Goal: Task Accomplishment & Management: Complete application form

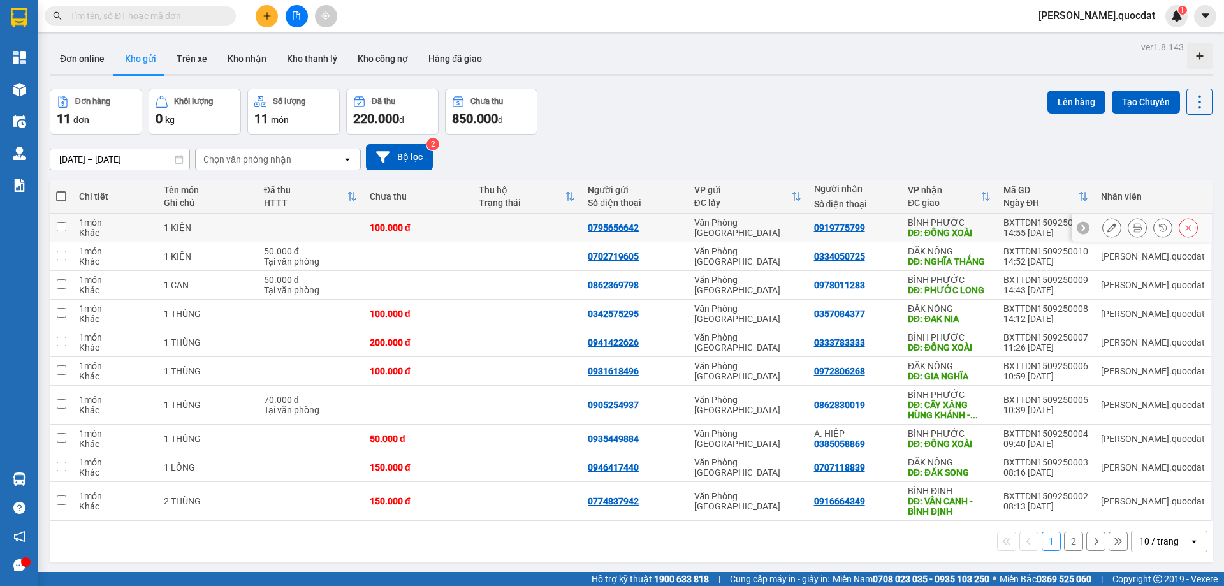
click at [901, 233] on td "0919775799" at bounding box center [855, 228] width 94 height 29
checkbox input "true"
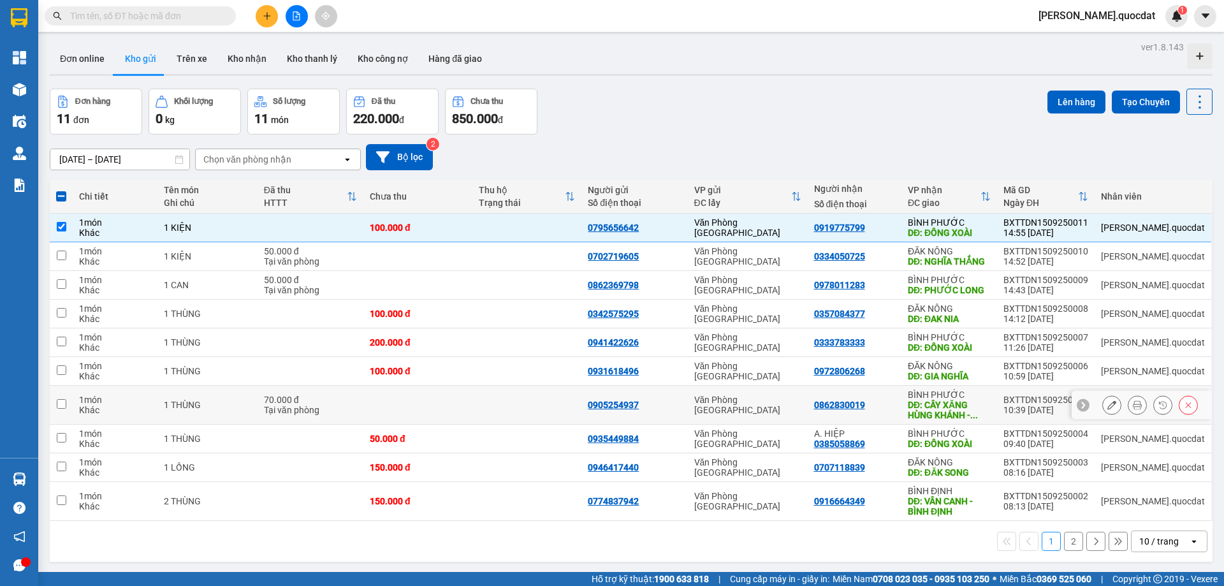
click at [782, 404] on div "Văn Phòng [GEOGRAPHIC_DATA]" at bounding box center [747, 405] width 107 height 20
checkbox input "true"
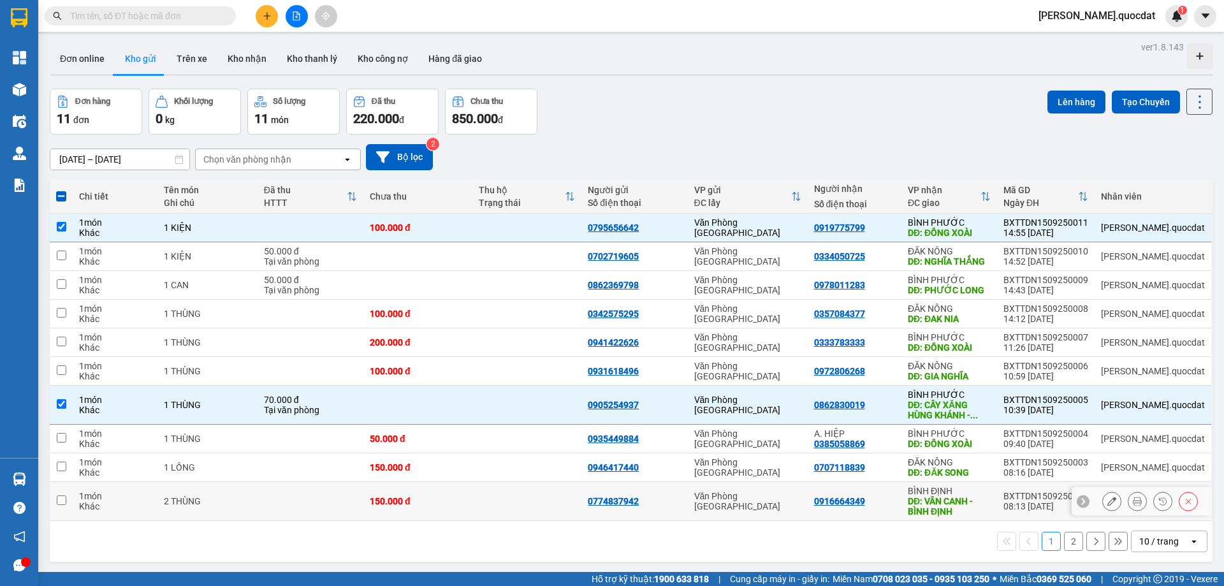
click at [732, 501] on div "Văn Phòng [GEOGRAPHIC_DATA]" at bounding box center [747, 501] width 107 height 20
checkbox input "true"
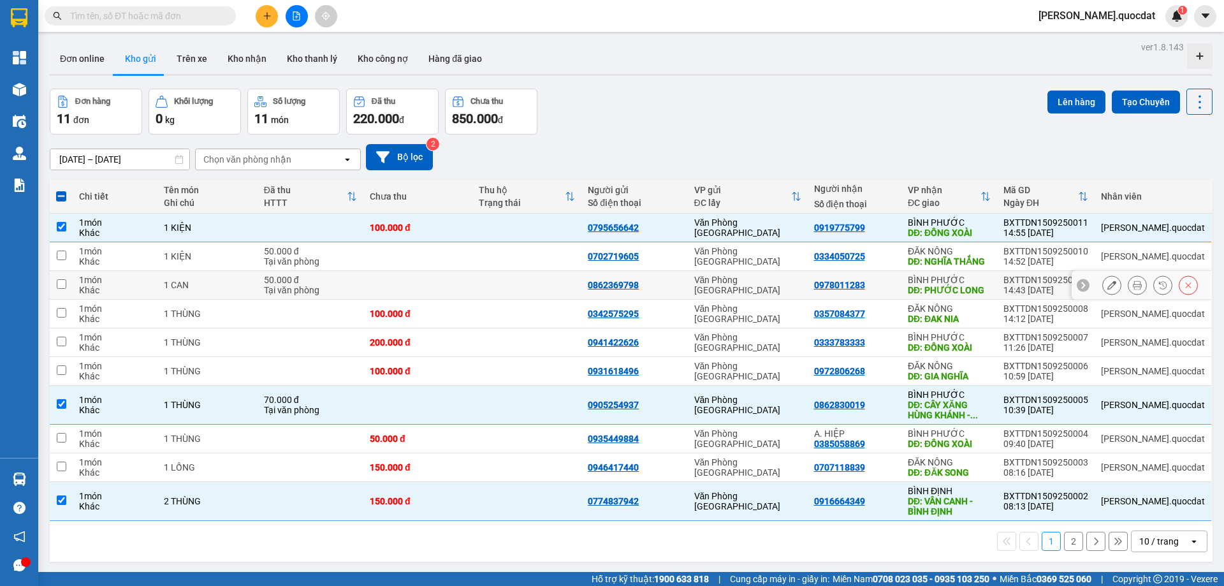
click at [687, 298] on td "0862369798" at bounding box center [634, 285] width 106 height 29
checkbox input "true"
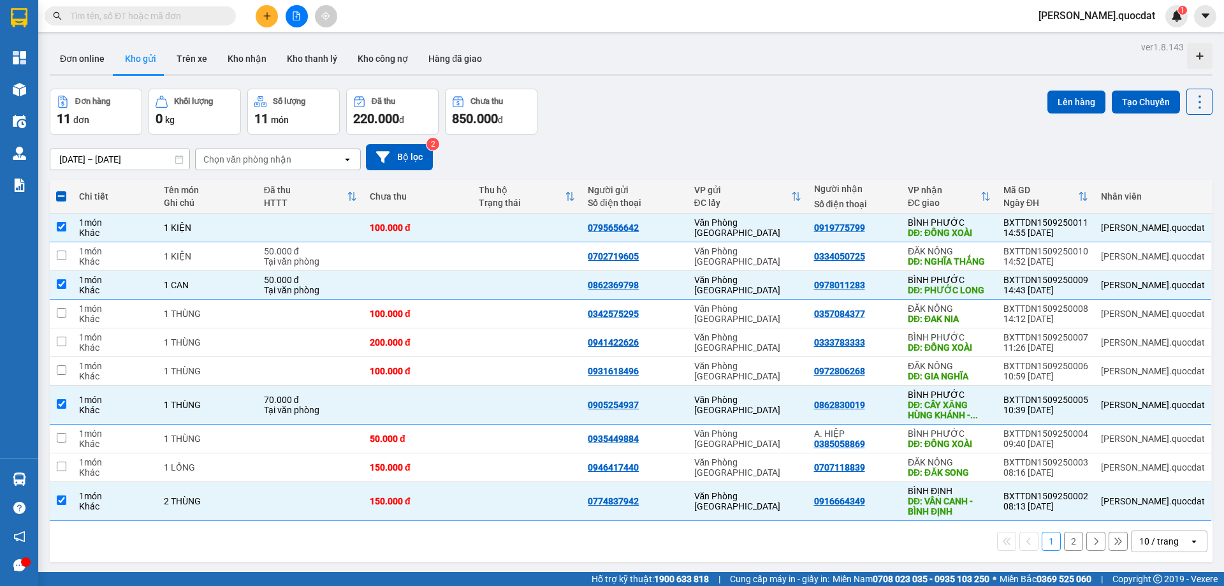
click at [260, 19] on button at bounding box center [267, 16] width 22 height 22
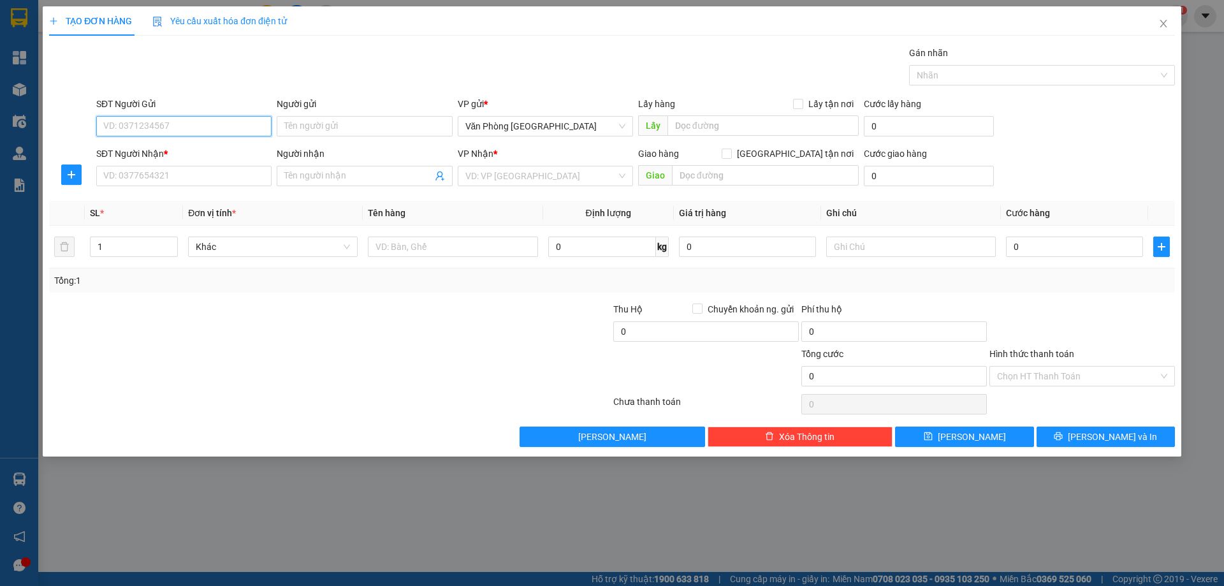
click at [127, 129] on input "SĐT Người Gửi" at bounding box center [183, 126] width 175 height 20
click at [140, 152] on div "0934452196" at bounding box center [184, 152] width 160 height 14
type input "0934452196"
click at [145, 173] on input "SĐT Người Nhận *" at bounding box center [183, 176] width 175 height 20
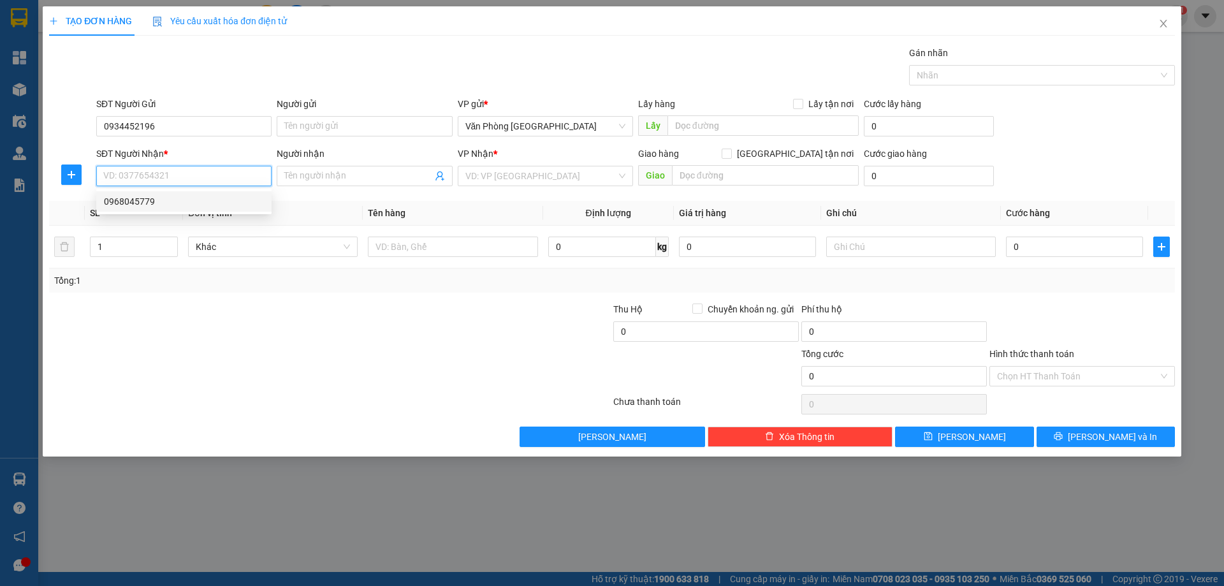
click at [159, 196] on div "0968045779" at bounding box center [184, 201] width 160 height 14
type input "0968045779"
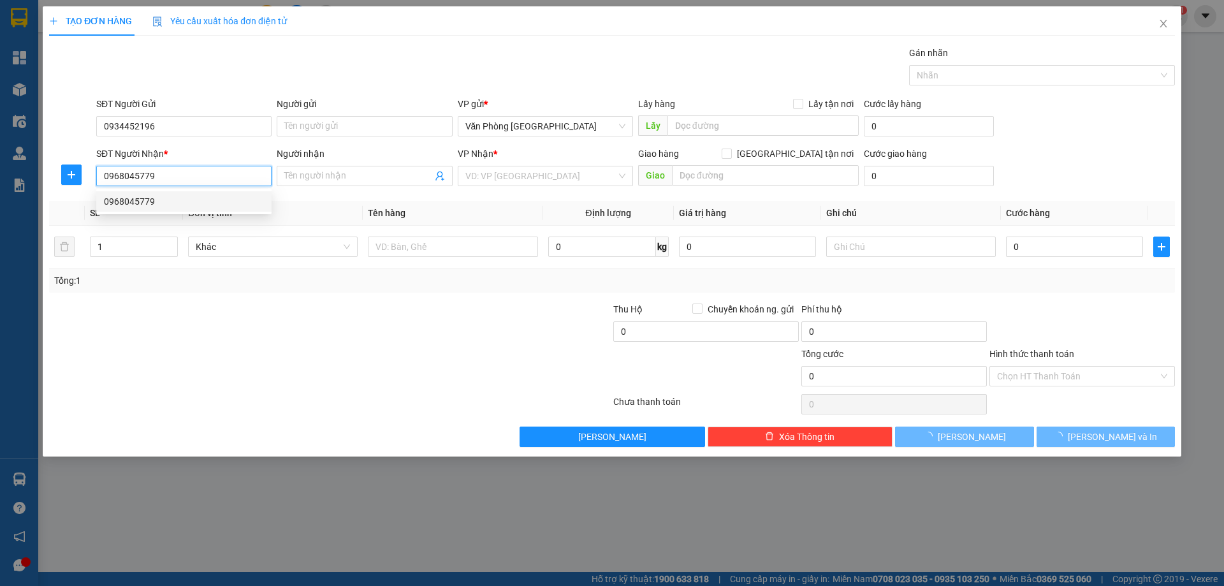
type input "GIA NGHĨA"
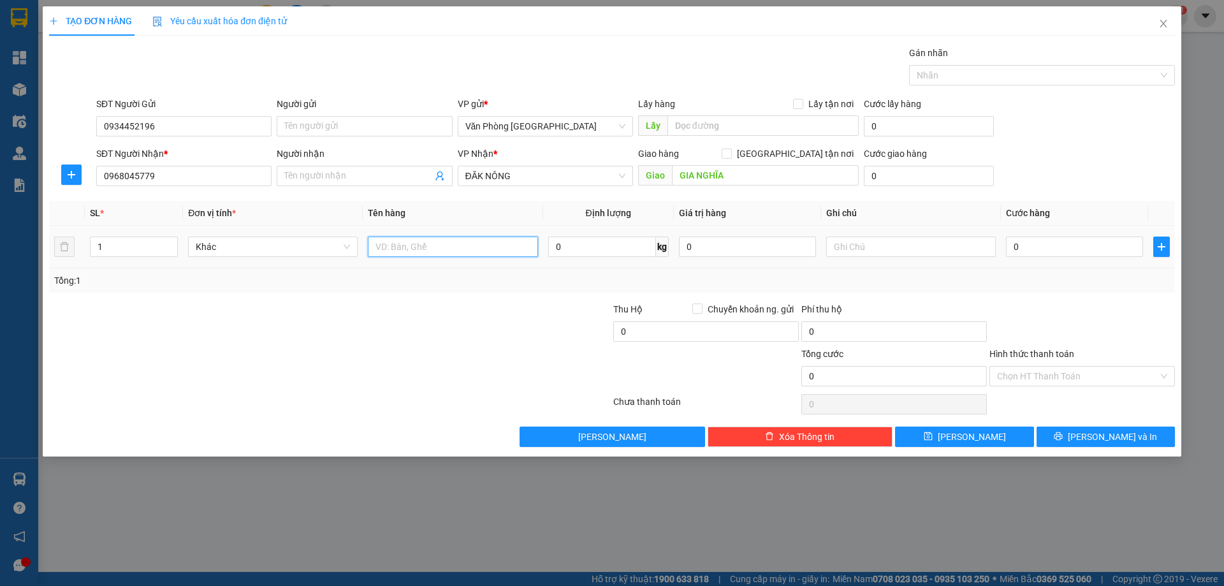
click at [469, 237] on input "text" at bounding box center [453, 246] width 170 height 20
type input "1 KIỆN"
type input "0"
drag, startPoint x: 380, startPoint y: 245, endPoint x: 374, endPoint y: 243, distance: 6.5
click at [374, 243] on input "1 KIỆN" at bounding box center [453, 246] width 170 height 20
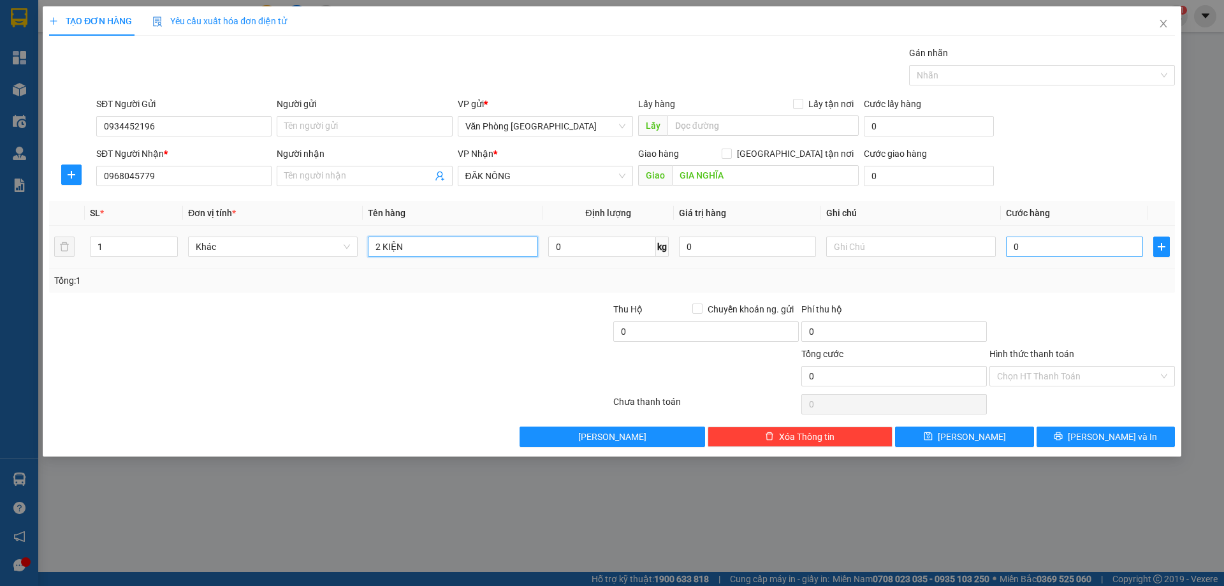
type input "2 KIỆN"
click at [1022, 254] on input "0" at bounding box center [1074, 246] width 137 height 20
type input "3"
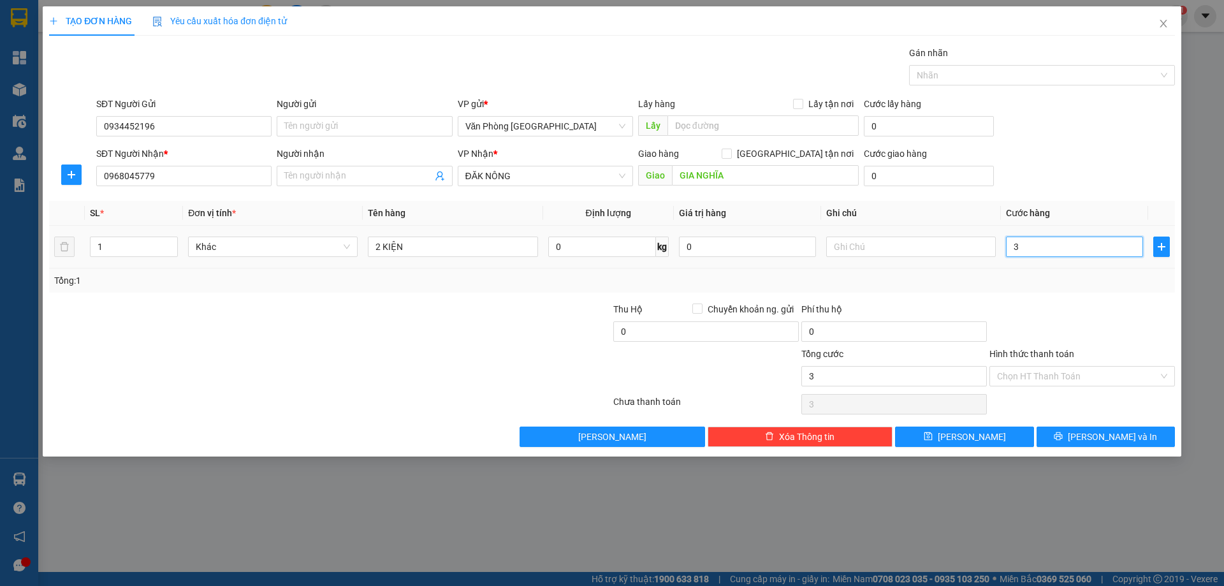
type input "30"
type input "300"
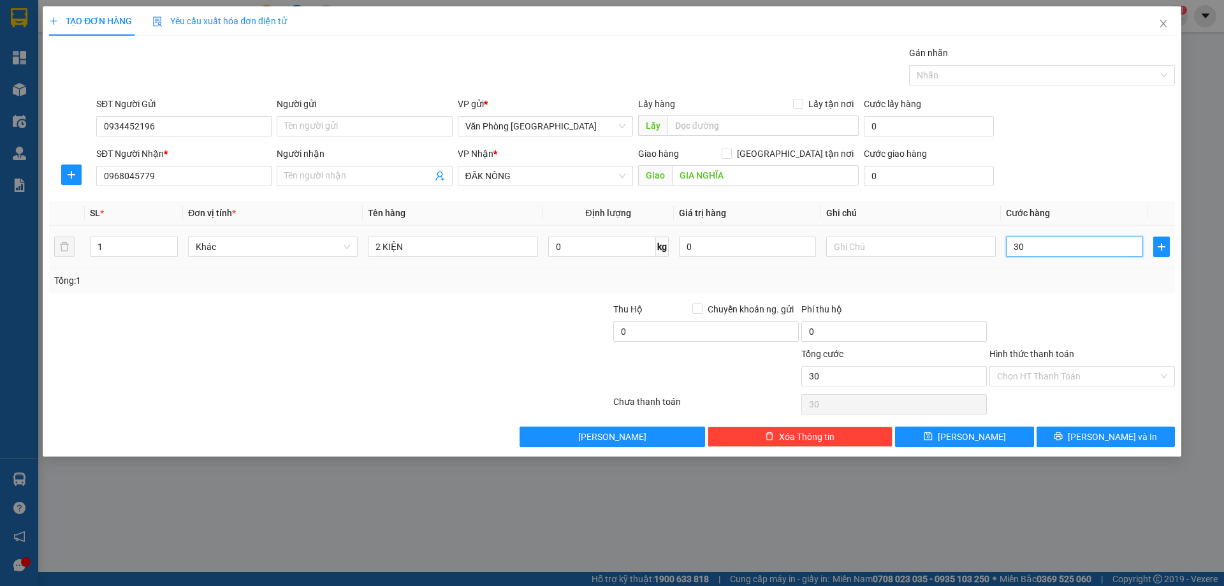
type input "300"
type input "300.000"
click at [326, 407] on div at bounding box center [330, 403] width 564 height 25
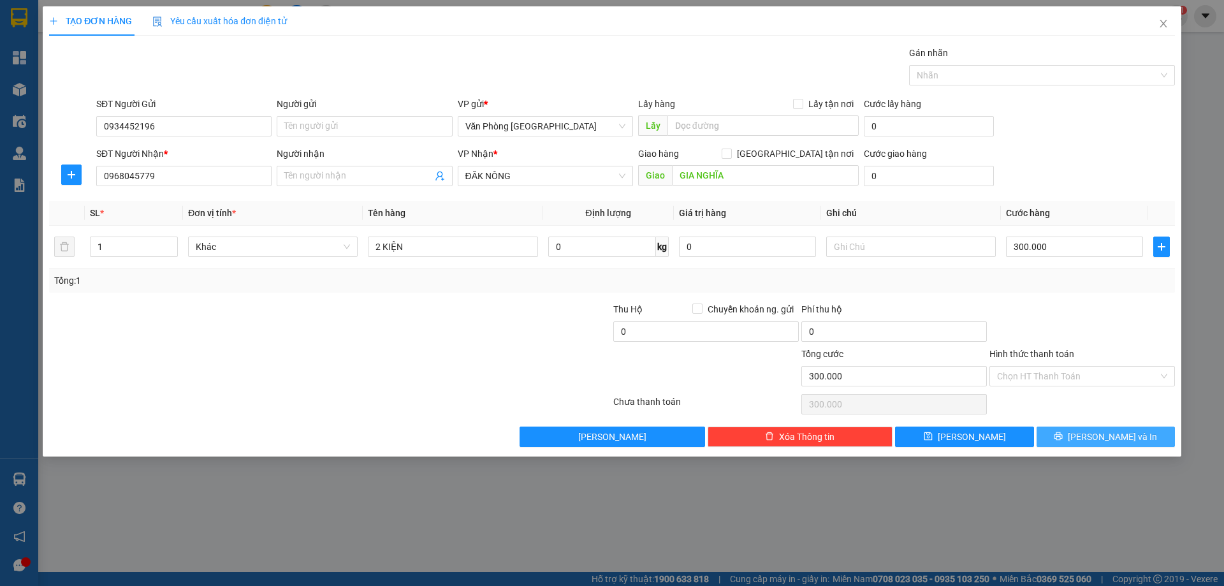
click at [1062, 436] on icon "printer" at bounding box center [1058, 435] width 9 height 9
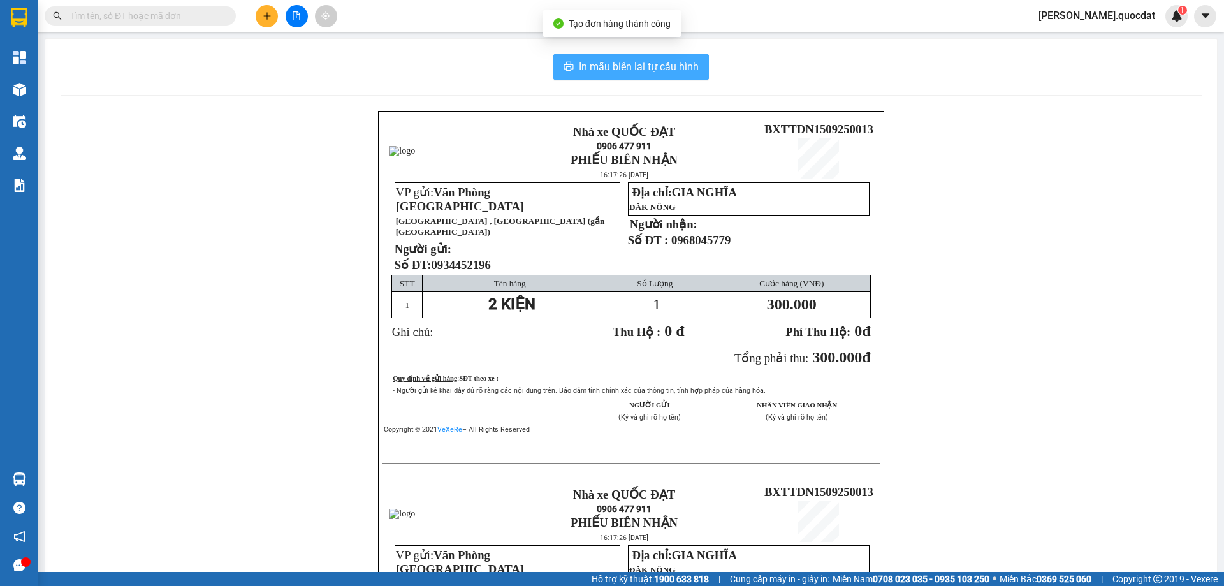
click at [646, 55] on button "In mẫu biên lai tự cấu hình" at bounding box center [631, 66] width 156 height 25
click at [643, 66] on span "In mẫu biên lai tự cấu hình" at bounding box center [639, 67] width 120 height 16
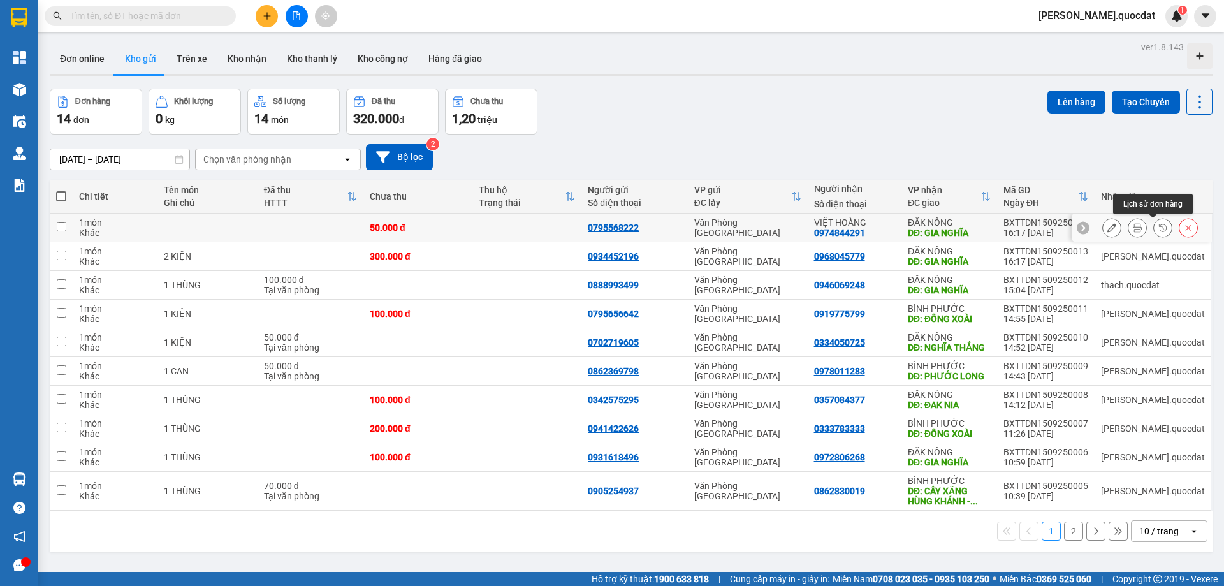
click at [1129, 221] on button at bounding box center [1137, 228] width 18 height 22
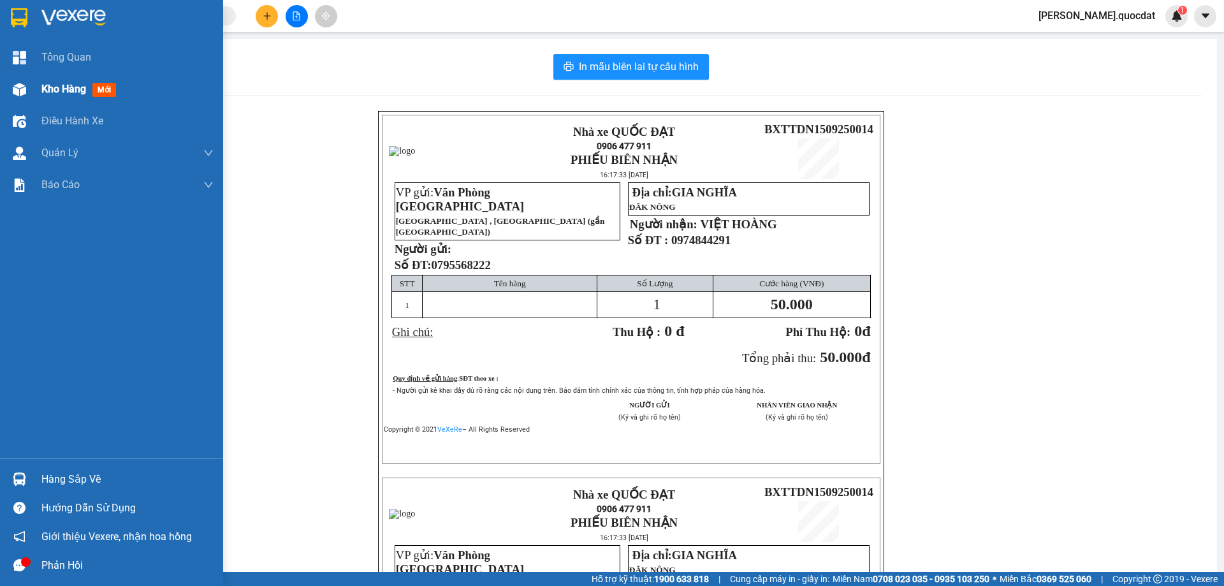
click at [17, 88] on img at bounding box center [19, 89] width 13 height 13
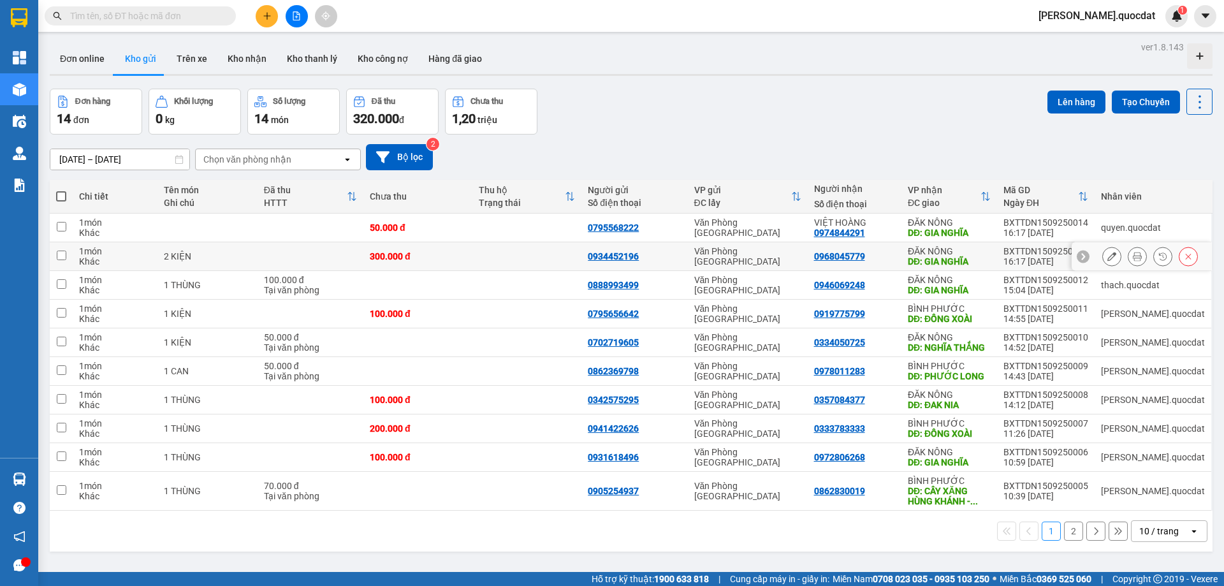
click at [1133, 255] on icon at bounding box center [1137, 256] width 9 height 9
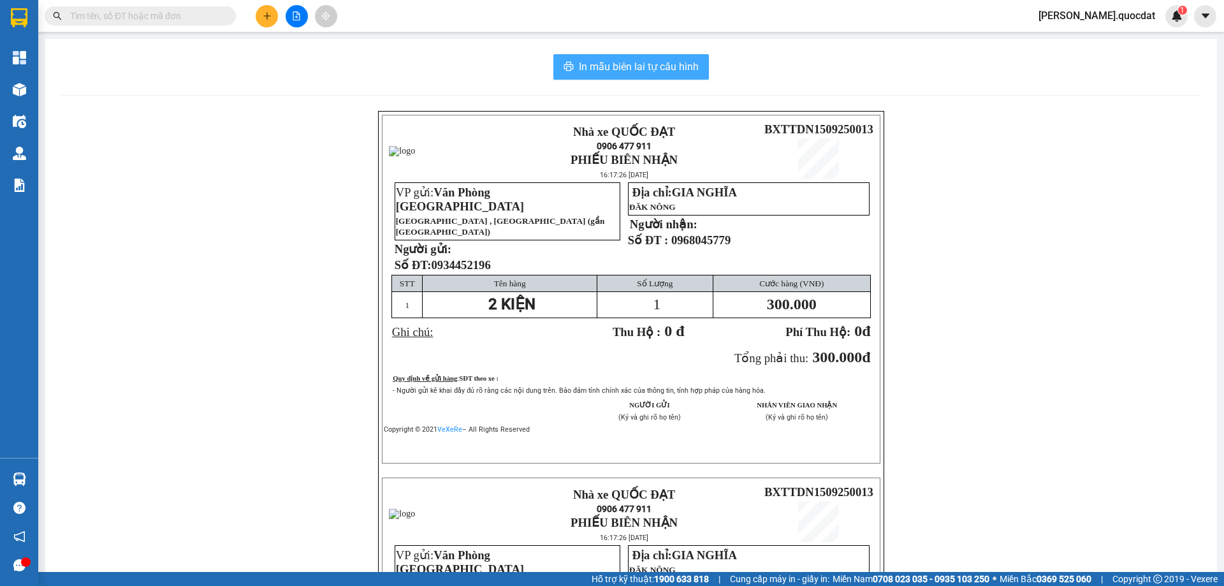
click at [588, 61] on span "In mẫu biên lai tự cấu hình" at bounding box center [639, 67] width 120 height 16
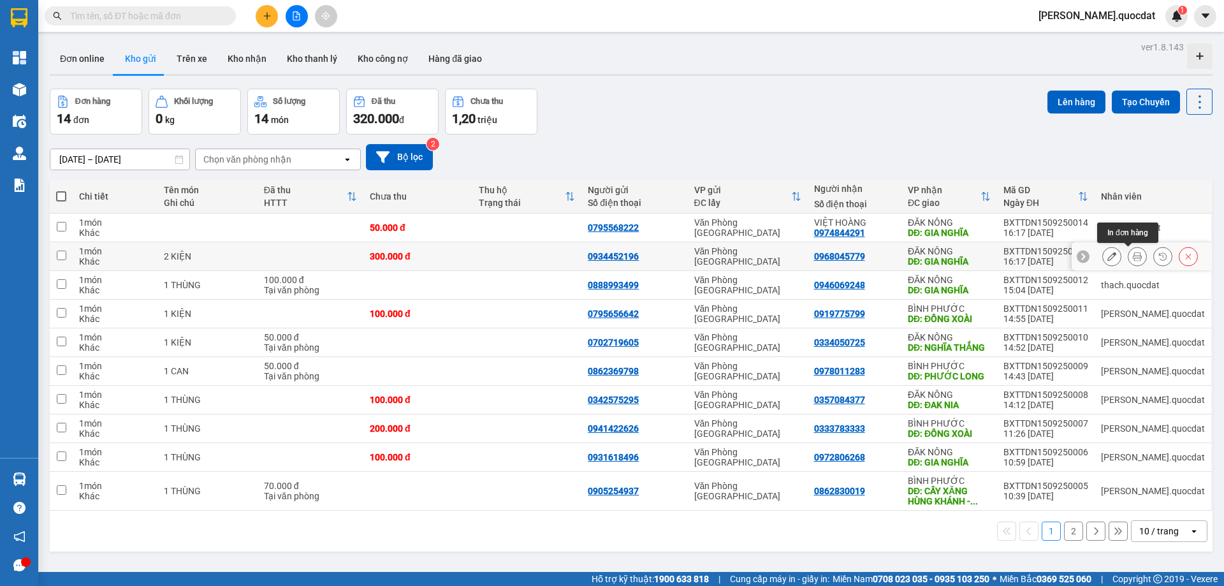
click at [1133, 257] on icon at bounding box center [1137, 256] width 9 height 9
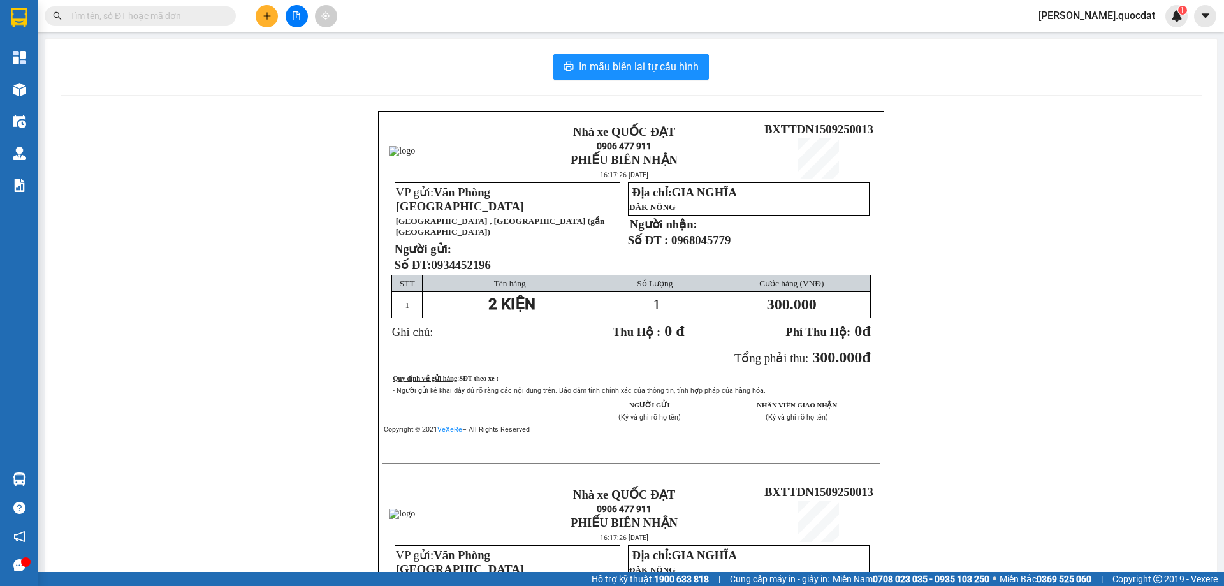
click at [653, 53] on div "In mẫu biên lai tự cấu hình Nhà xe QUỐC ĐẠT 0906 477 911 PHIẾU BIÊN NHẬN 16:17:…" at bounding box center [630, 450] width 1171 height 823
click at [644, 57] on button "In mẫu biên lai tự cấu hình" at bounding box center [631, 66] width 156 height 25
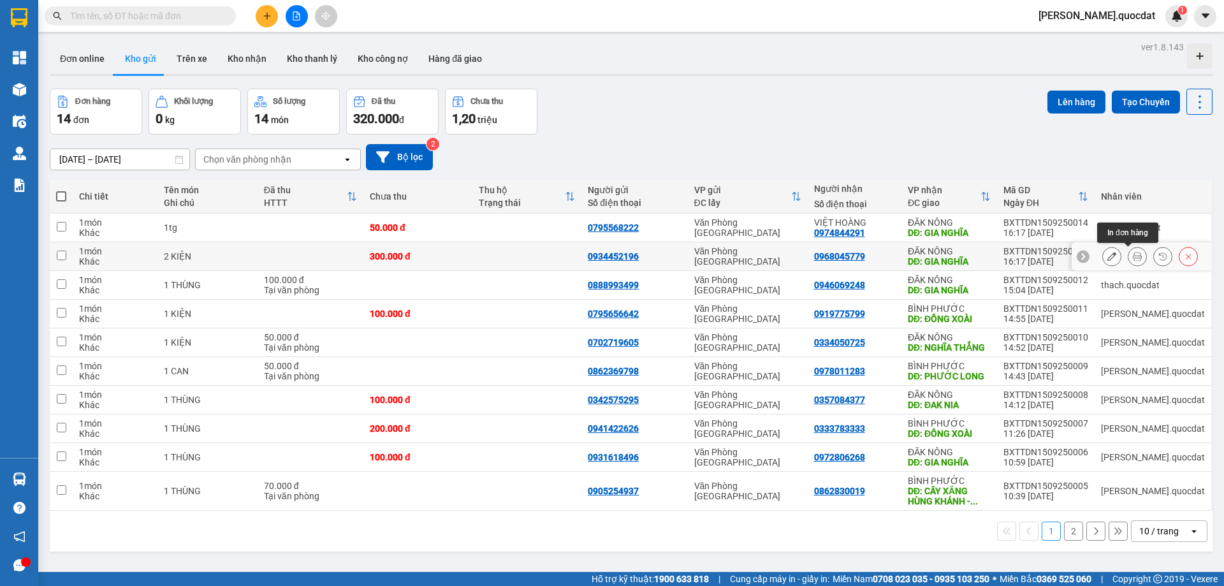
click at [1133, 260] on icon at bounding box center [1137, 256] width 9 height 9
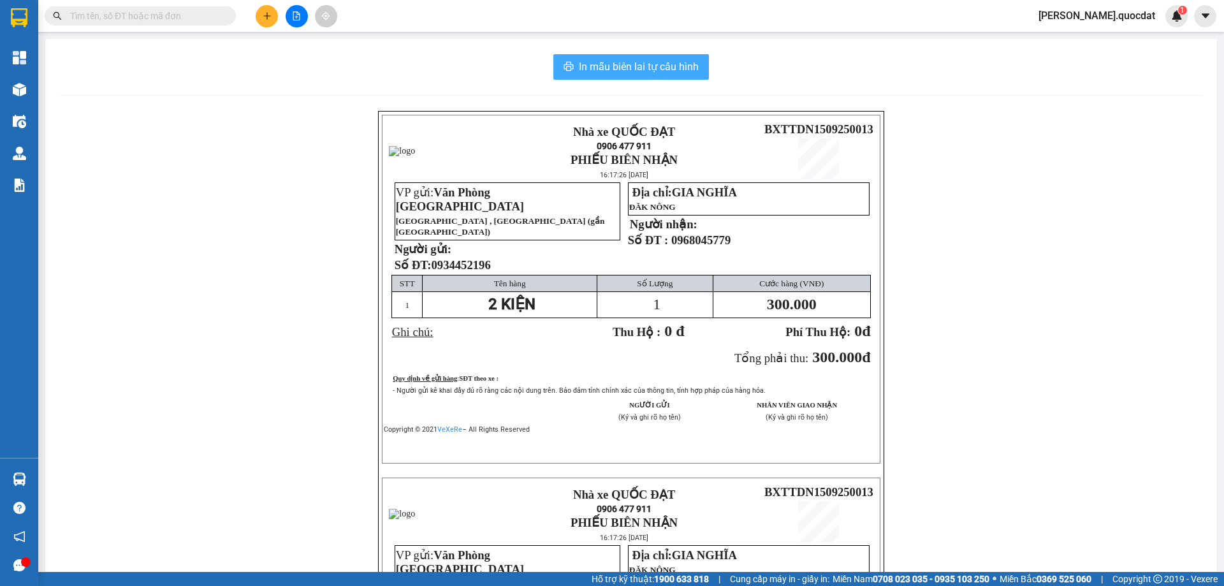
click at [640, 67] on span "In mẫu biên lai tự cấu hình" at bounding box center [639, 67] width 120 height 16
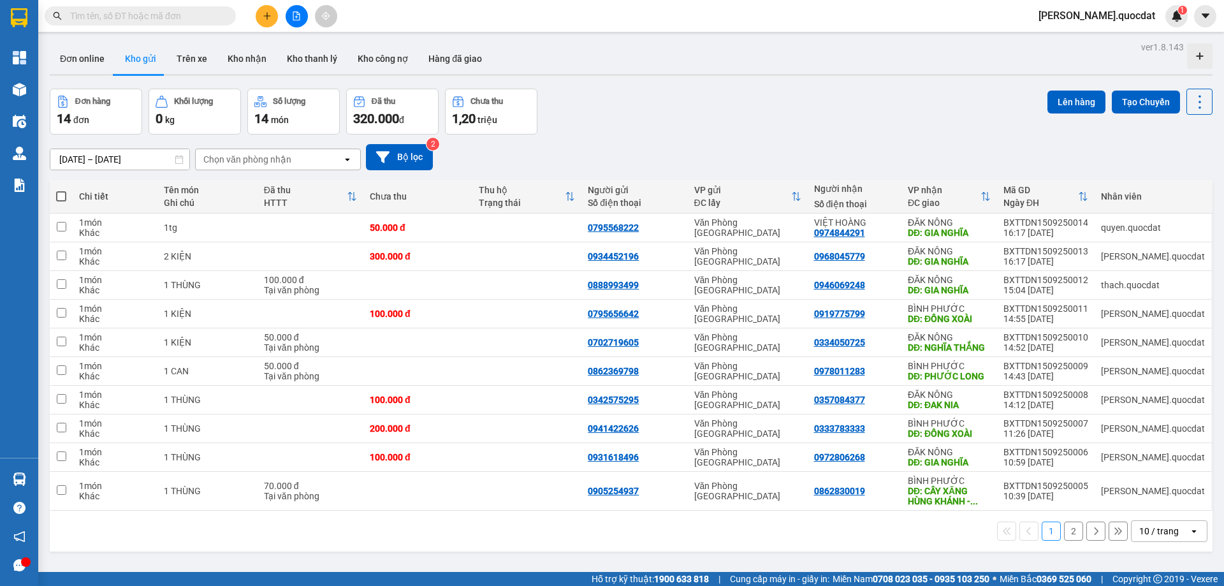
click at [1189, 526] on icon "open" at bounding box center [1194, 531] width 10 height 10
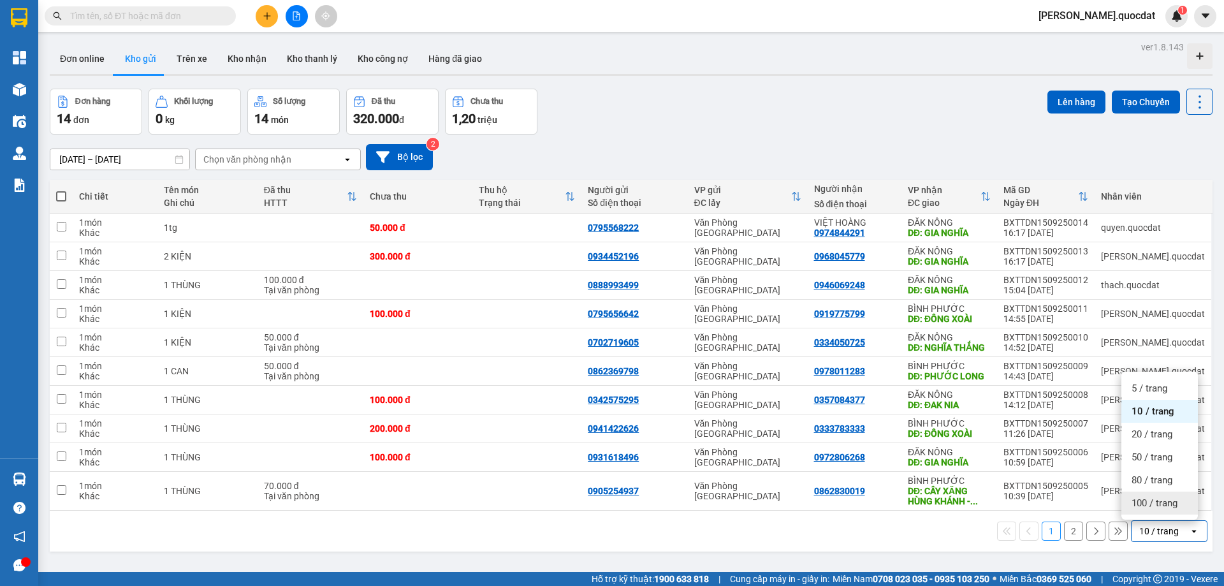
click at [1154, 500] on span "100 / trang" at bounding box center [1154, 502] width 46 height 13
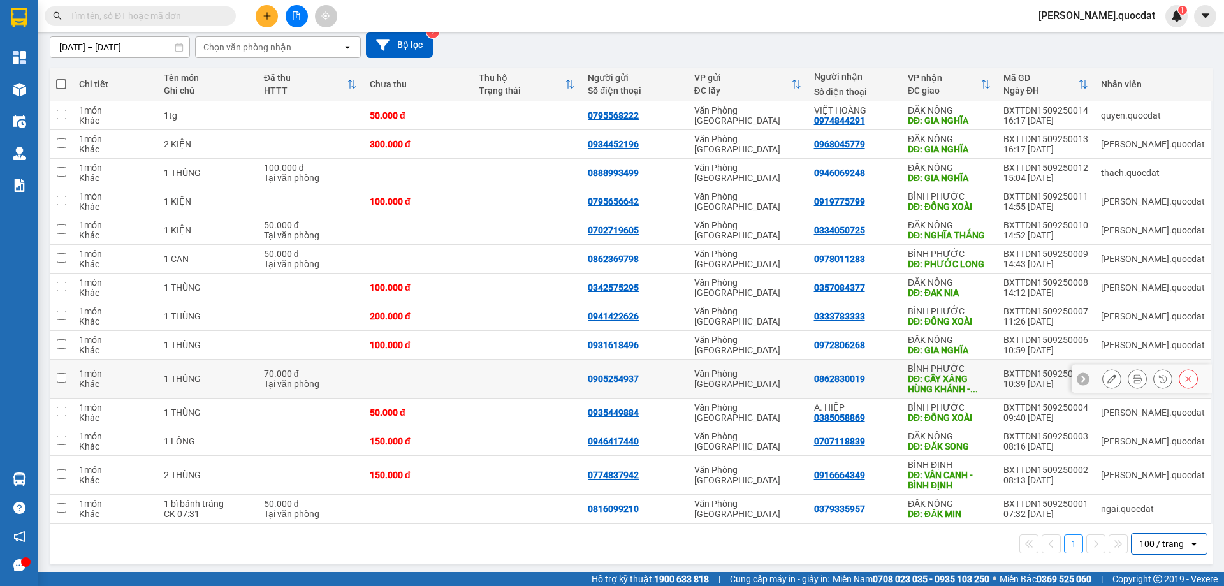
scroll to position [116, 0]
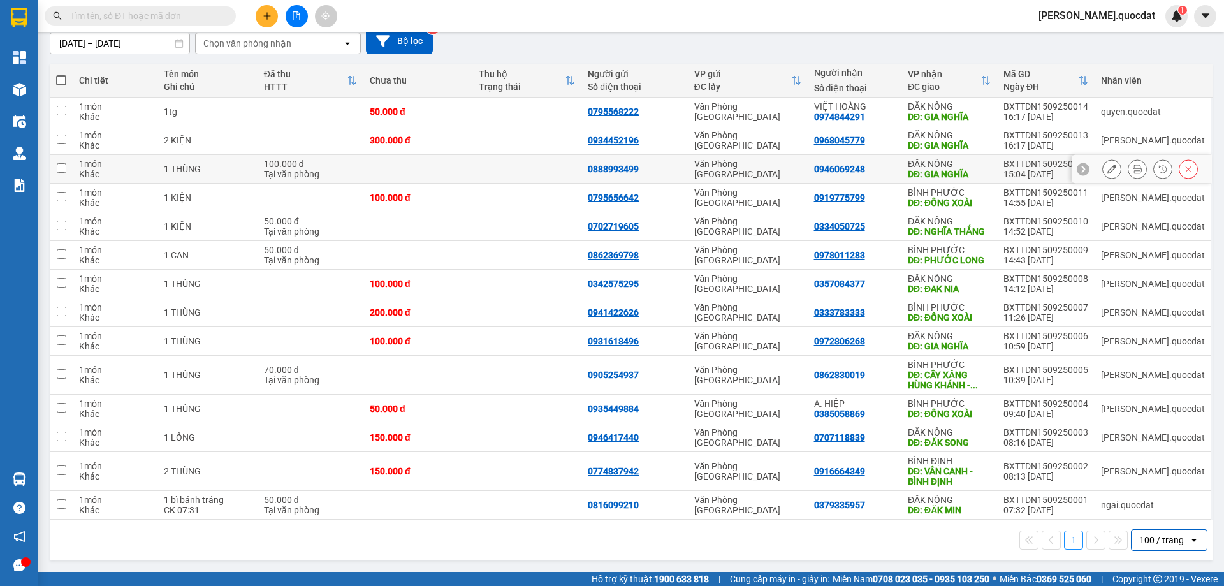
click at [740, 175] on td "Văn Phòng [GEOGRAPHIC_DATA]" at bounding box center [748, 169] width 120 height 29
checkbox input "true"
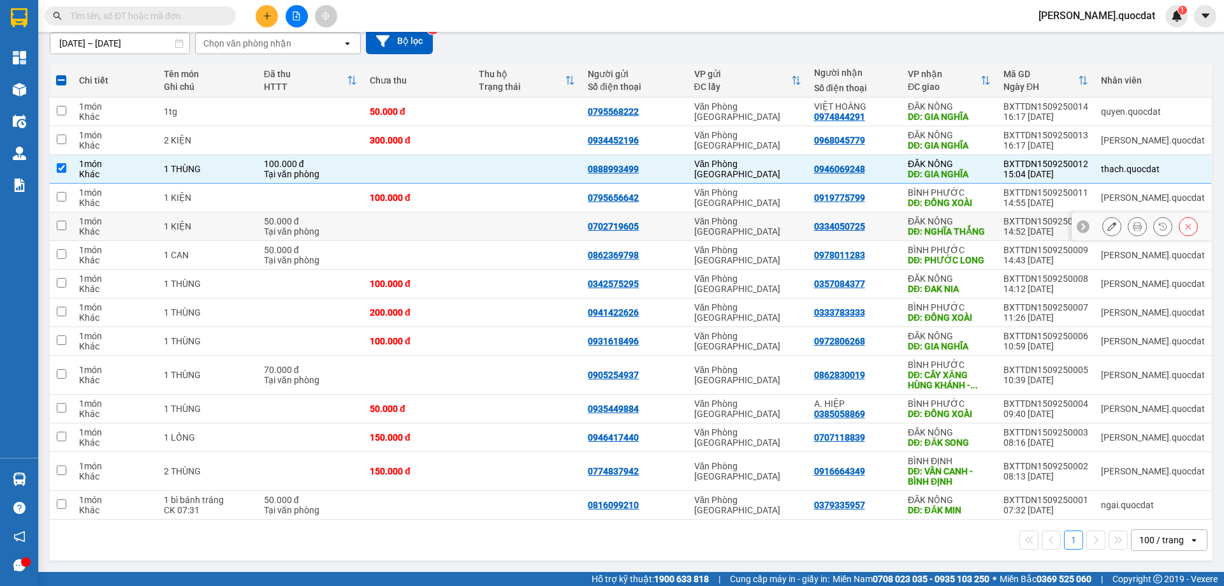
click at [500, 224] on td at bounding box center [526, 226] width 109 height 29
checkbox input "true"
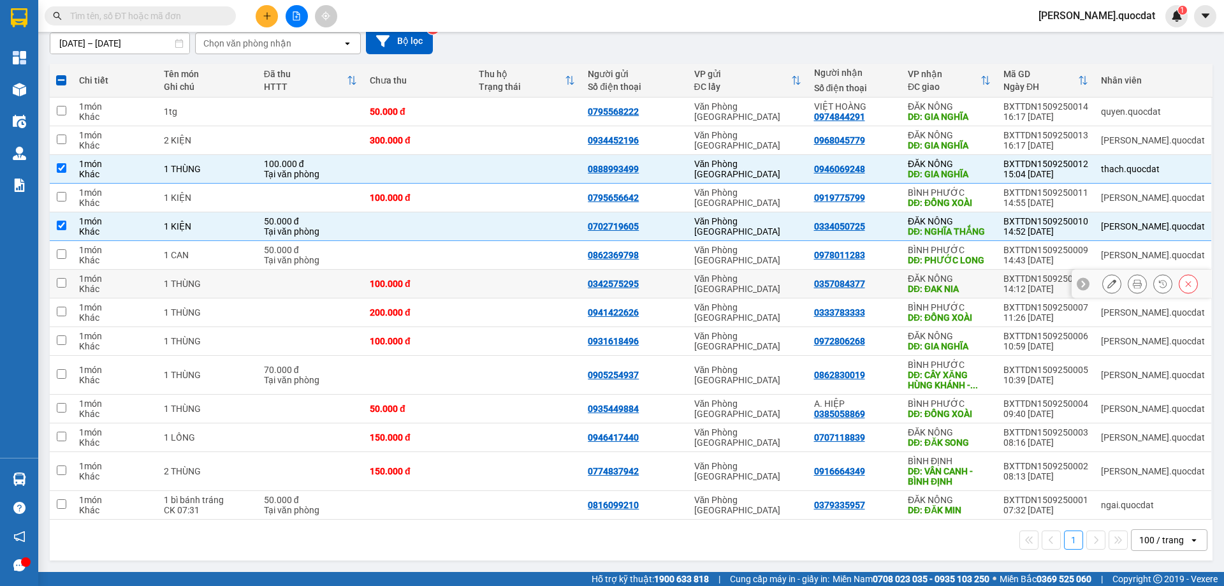
click at [518, 279] on td at bounding box center [526, 284] width 109 height 29
checkbox input "true"
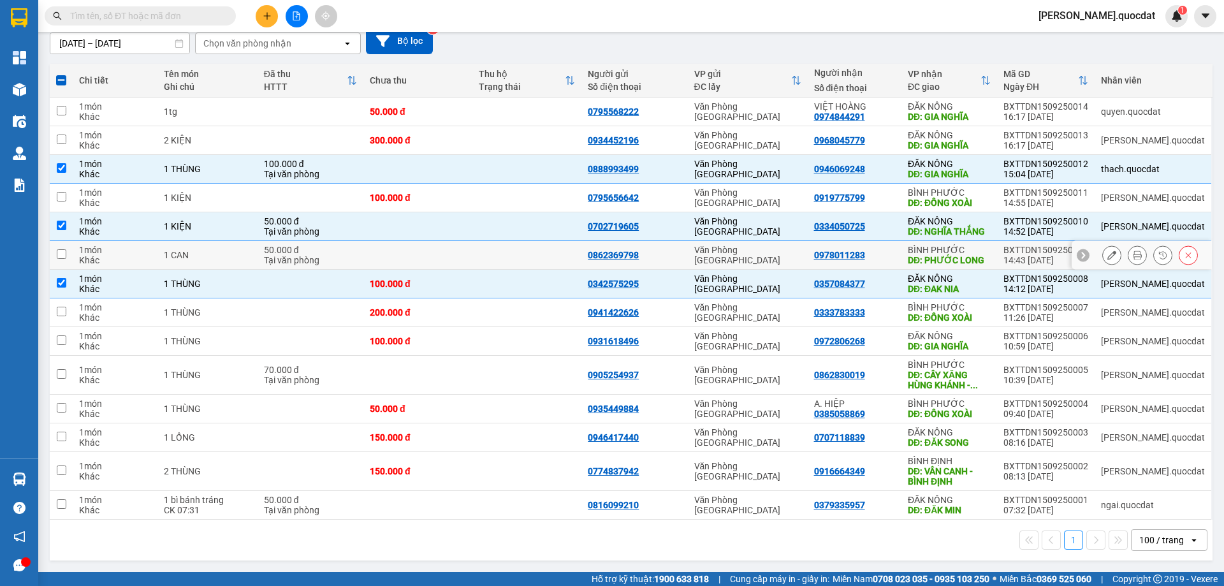
click at [472, 253] on td at bounding box center [417, 255] width 109 height 29
checkbox input "true"
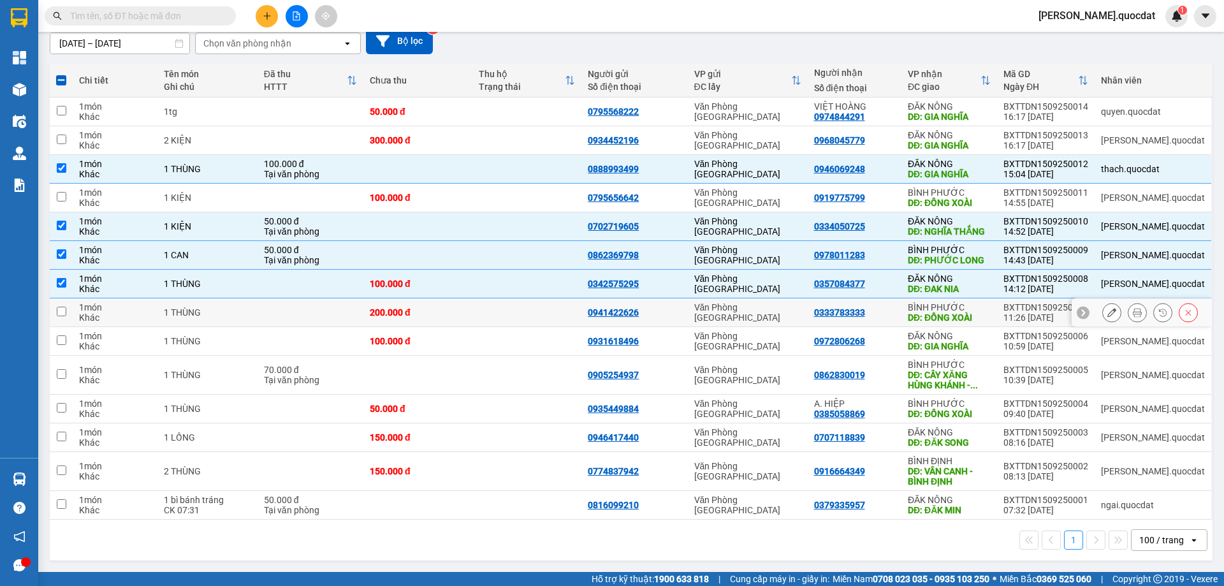
click at [466, 317] on div "200.000 đ" at bounding box center [418, 312] width 96 height 10
checkbox input "true"
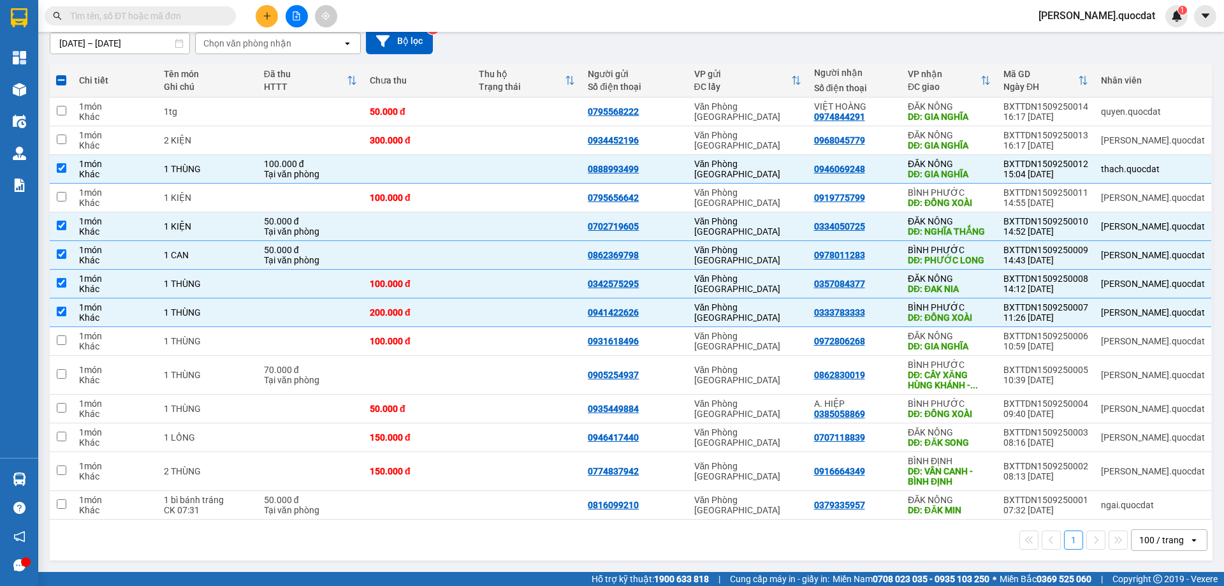
click at [574, 25] on div "Kết quả tìm kiếm ( 0 ) Bộ lọc No Data simon.quocdat 1" at bounding box center [612, 16] width 1224 height 32
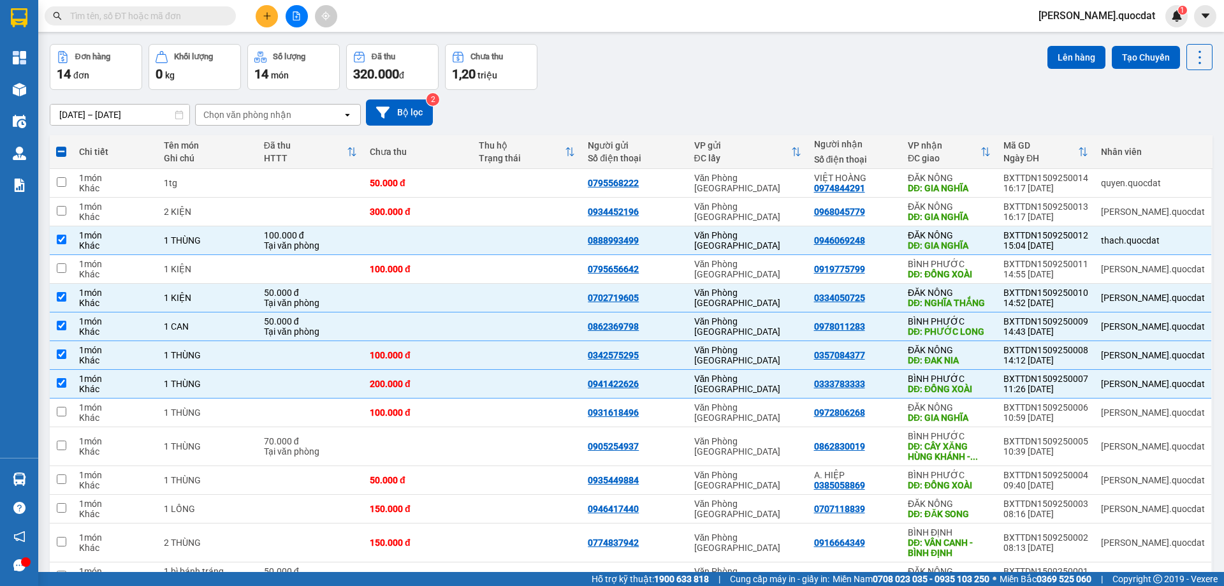
scroll to position [0, 0]
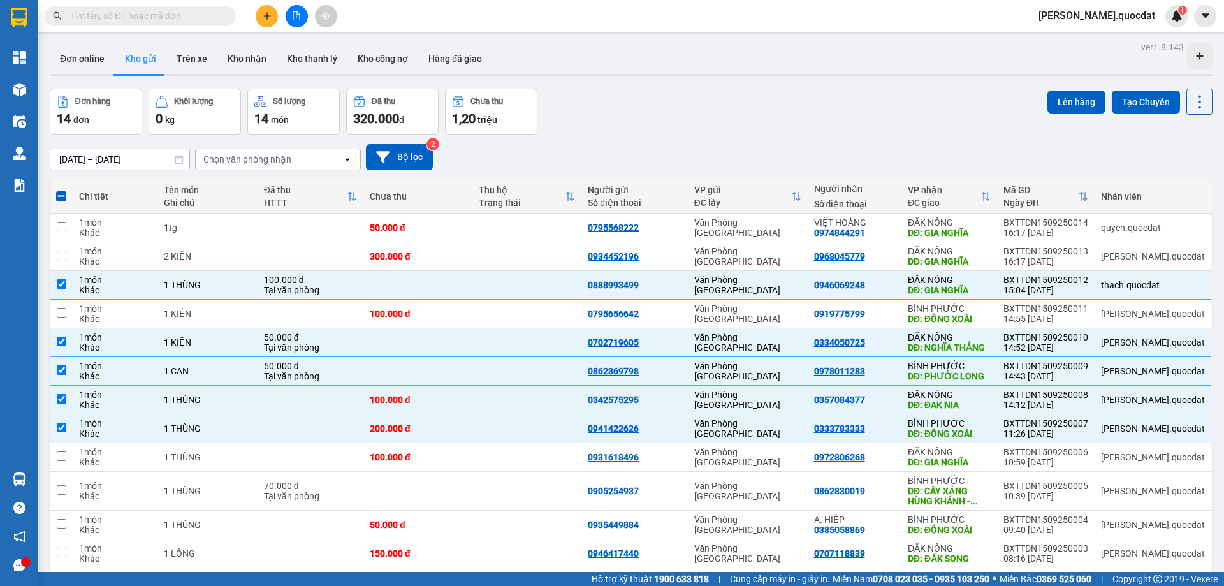
click at [773, 117] on div "Đơn hàng 14 đơn Khối lượng 0 kg Số lượng 14 món Đã thu 320.000 đ Chưa thu 1,20 …" at bounding box center [631, 112] width 1162 height 46
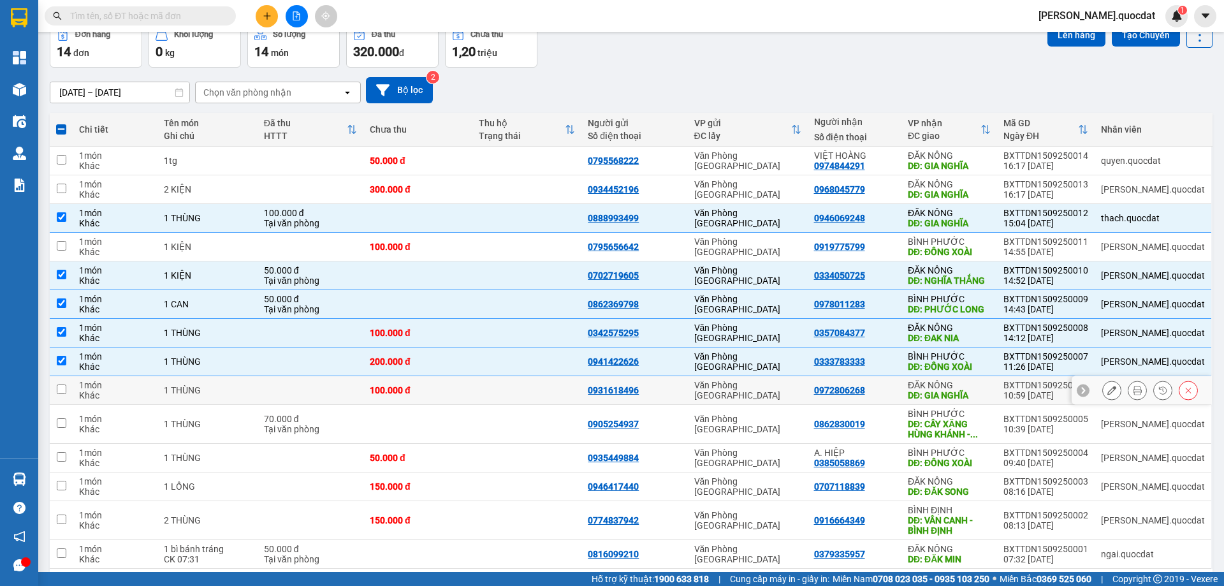
scroll to position [85, 0]
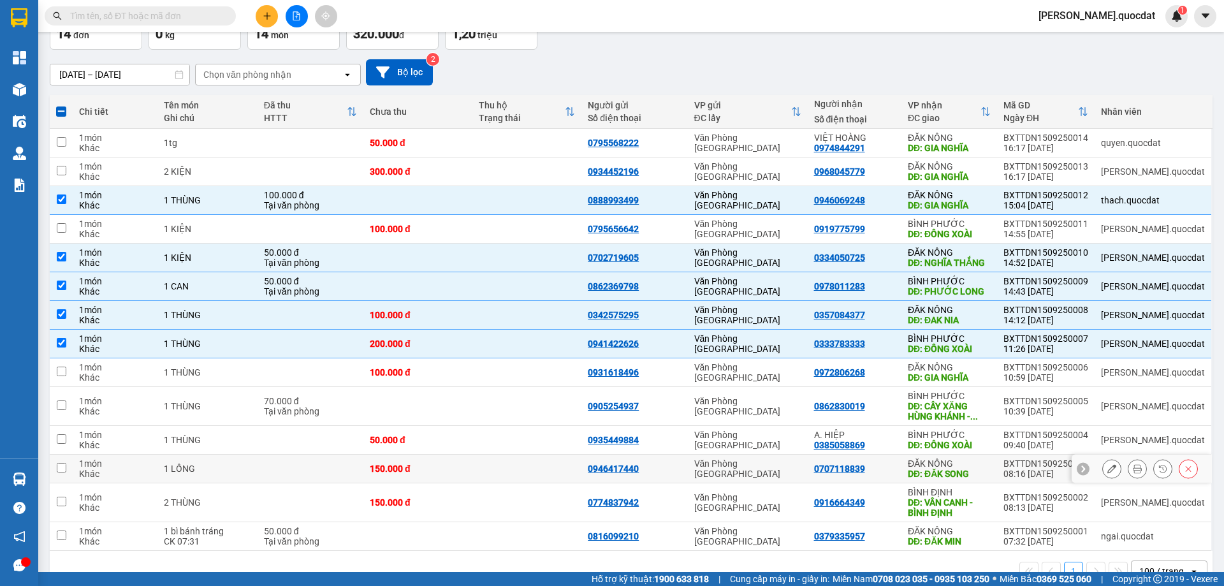
click at [895, 468] on div "0707118839" at bounding box center [854, 468] width 81 height 10
checkbox input "true"
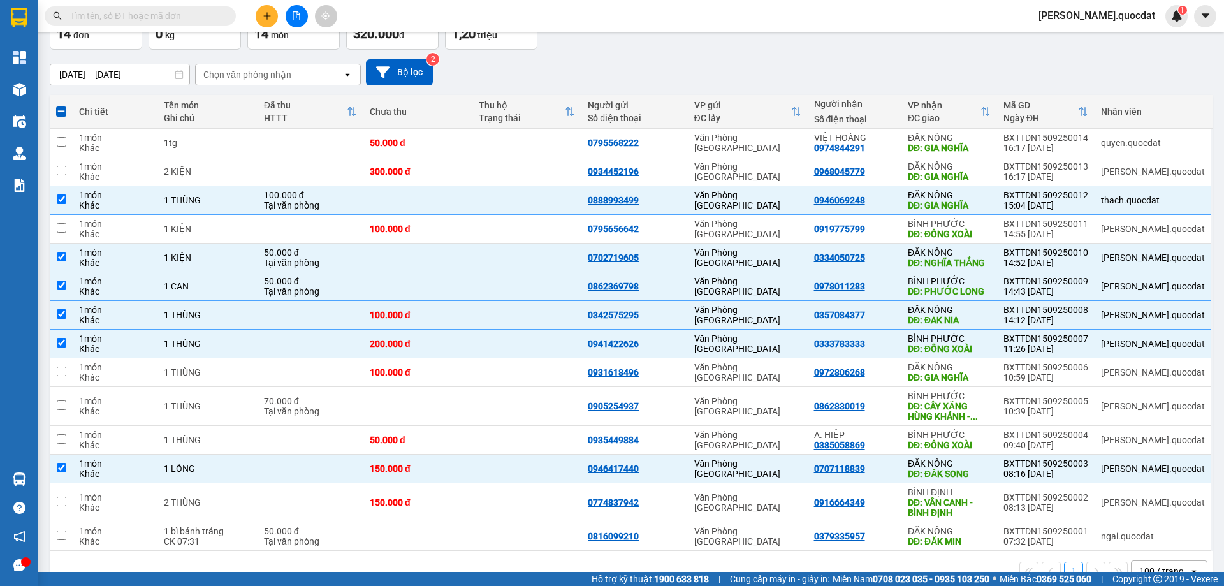
click at [263, 6] on button at bounding box center [267, 16] width 22 height 22
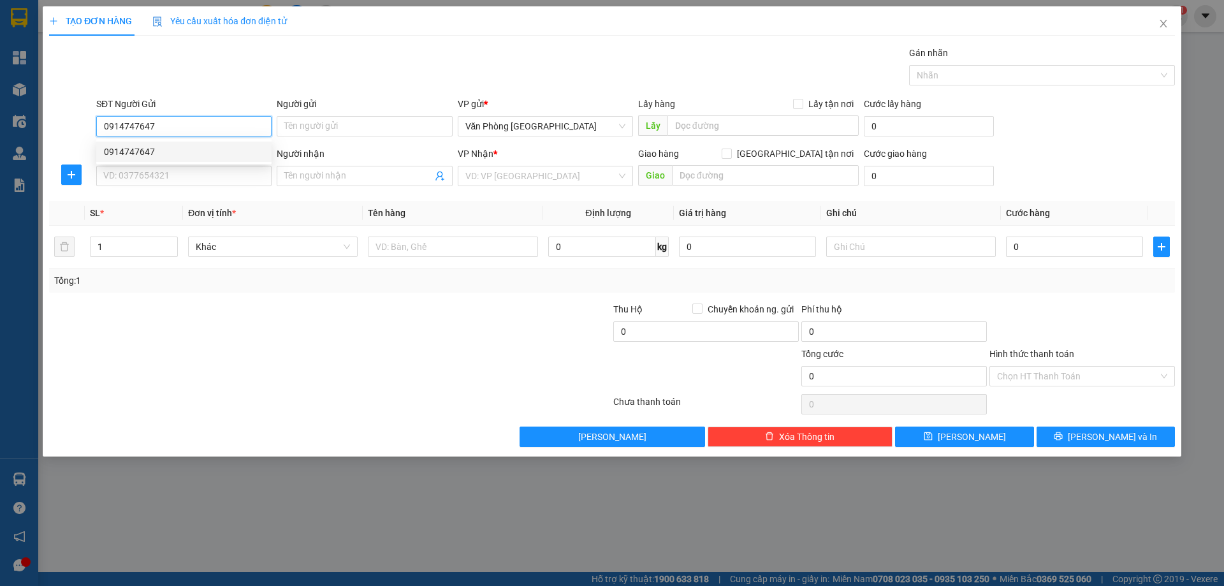
click at [163, 149] on div "0914747647" at bounding box center [184, 152] width 160 height 14
type input "0914747647"
click at [152, 184] on input "SĐT Người Nhận *" at bounding box center [183, 176] width 175 height 20
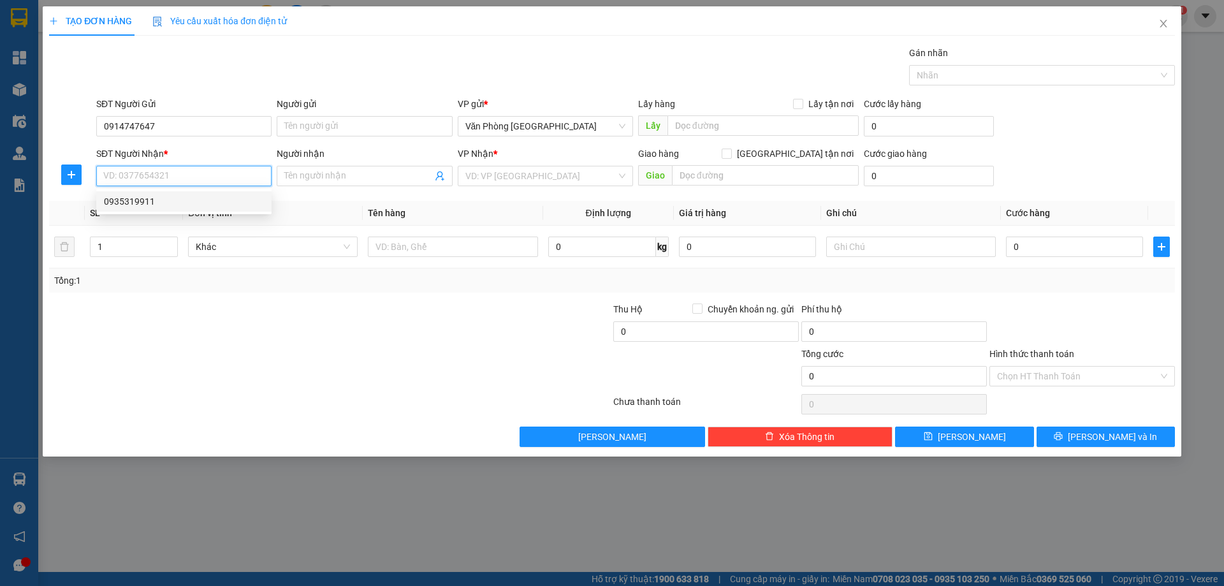
click at [150, 198] on div "0935319911" at bounding box center [184, 201] width 160 height 14
type input "0935319911"
type input "GIA NGHĨA"
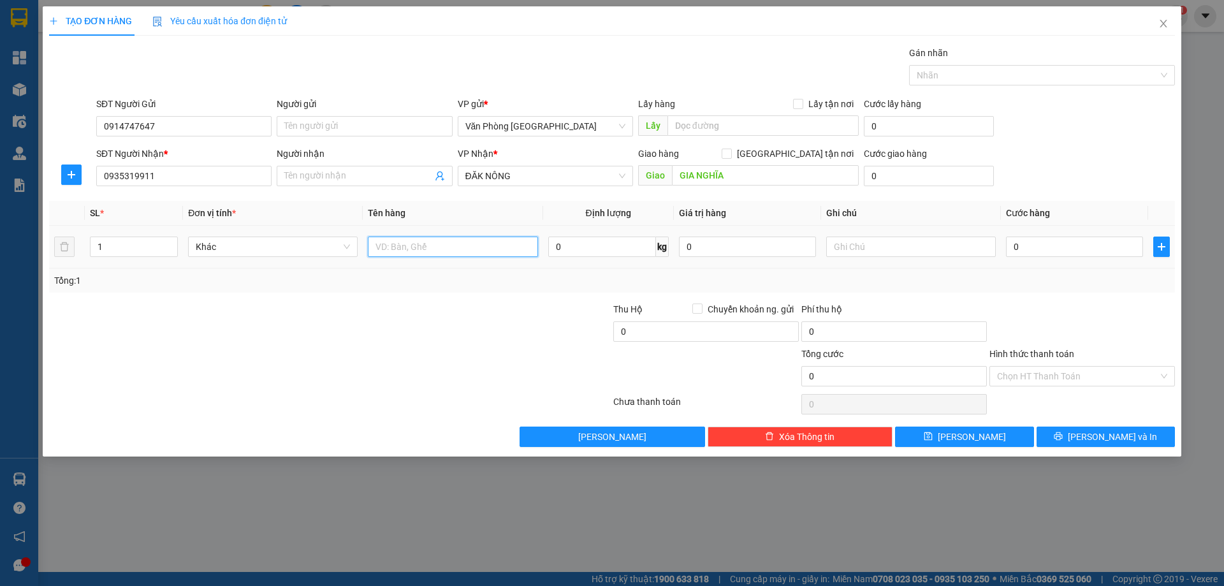
click at [458, 238] on input "text" at bounding box center [453, 246] width 170 height 20
type input "3 THÙNG"
type input "4"
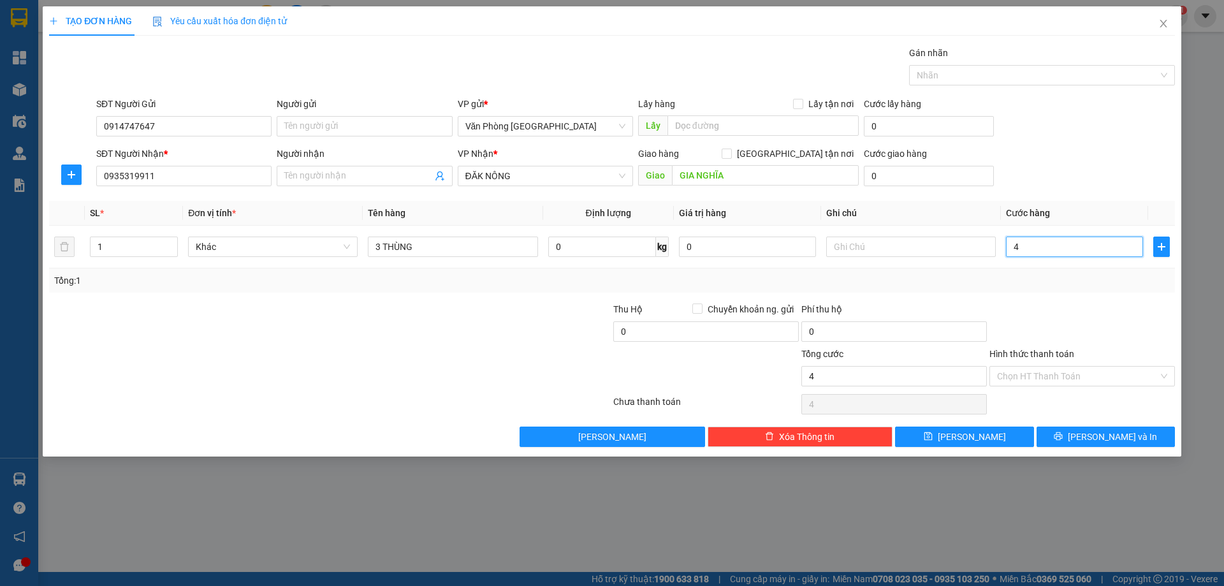
type input "40"
type input "400"
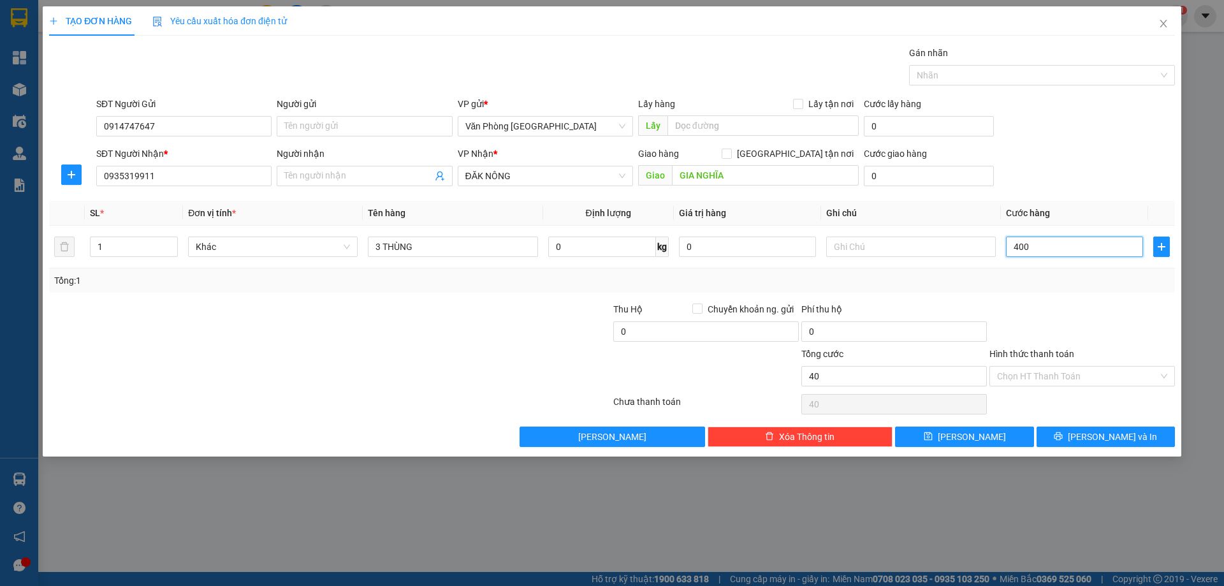
type input "400"
type input "400.000"
click at [1099, 328] on div at bounding box center [1082, 324] width 188 height 45
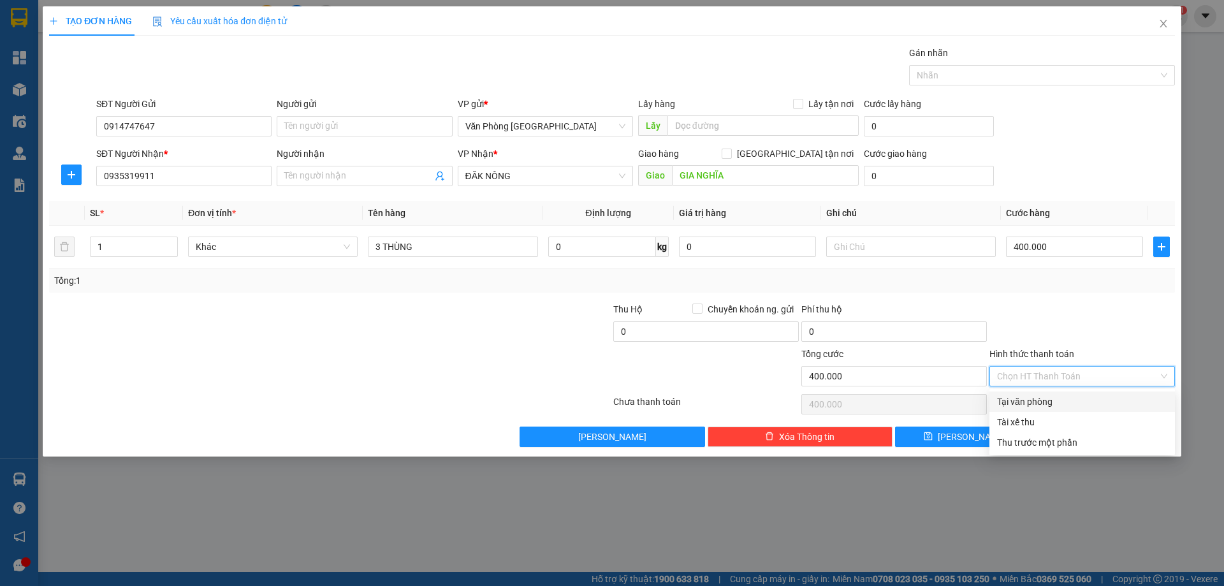
click at [1106, 377] on input "Hình thức thanh toán" at bounding box center [1077, 375] width 161 height 19
click at [1069, 399] on div "Tại văn phòng" at bounding box center [1082, 402] width 170 height 14
type input "0"
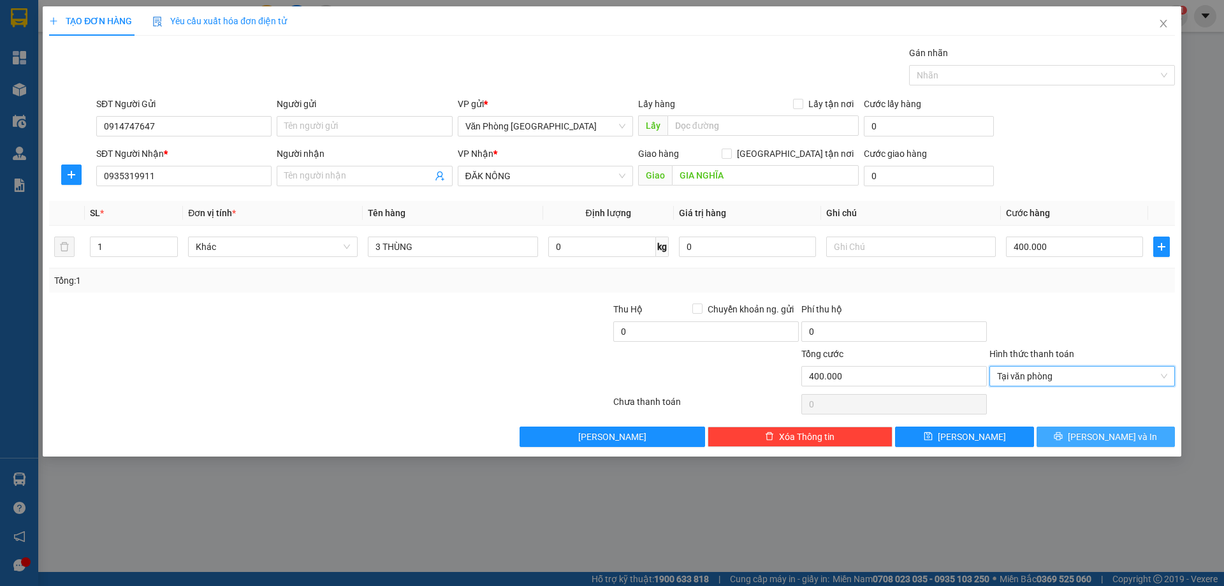
click at [1092, 440] on button "[PERSON_NAME] và In" at bounding box center [1105, 436] width 138 height 20
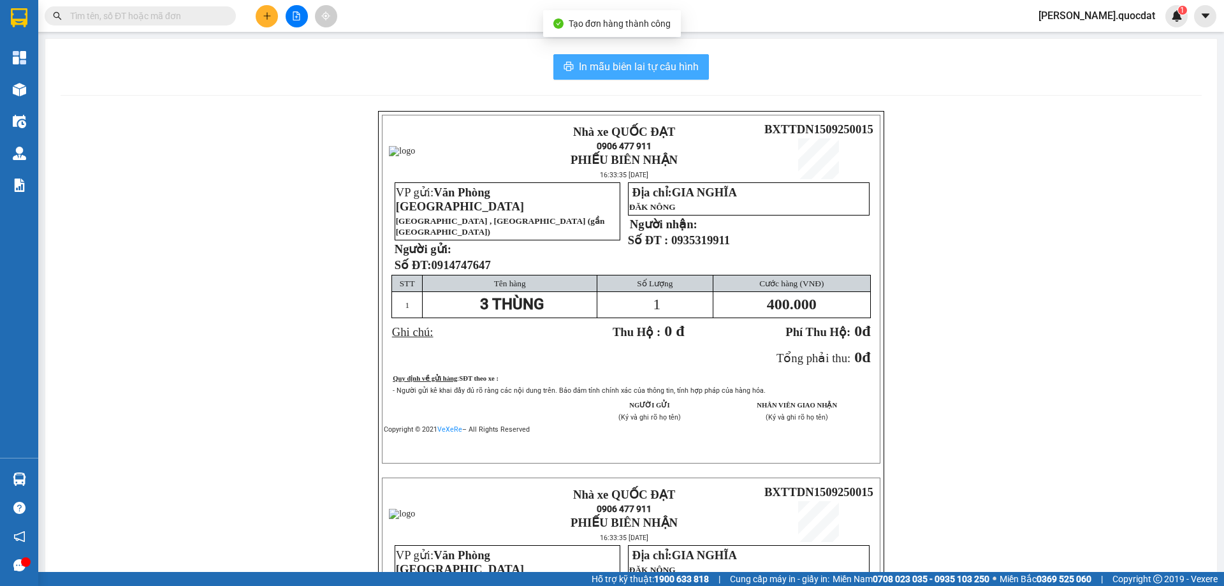
click at [601, 75] on button "In mẫu biên lai tự cấu hình" at bounding box center [631, 66] width 156 height 25
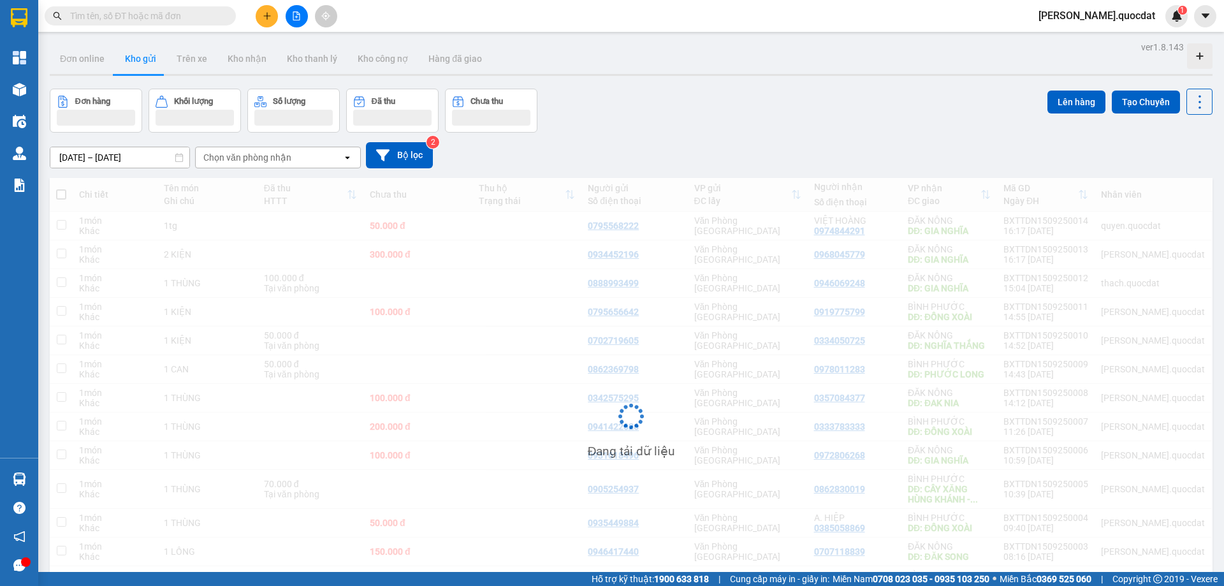
click at [845, 137] on div "[DATE] – [DATE] Press the down arrow key to interact with the calendar and sele…" at bounding box center [631, 155] width 1162 height 45
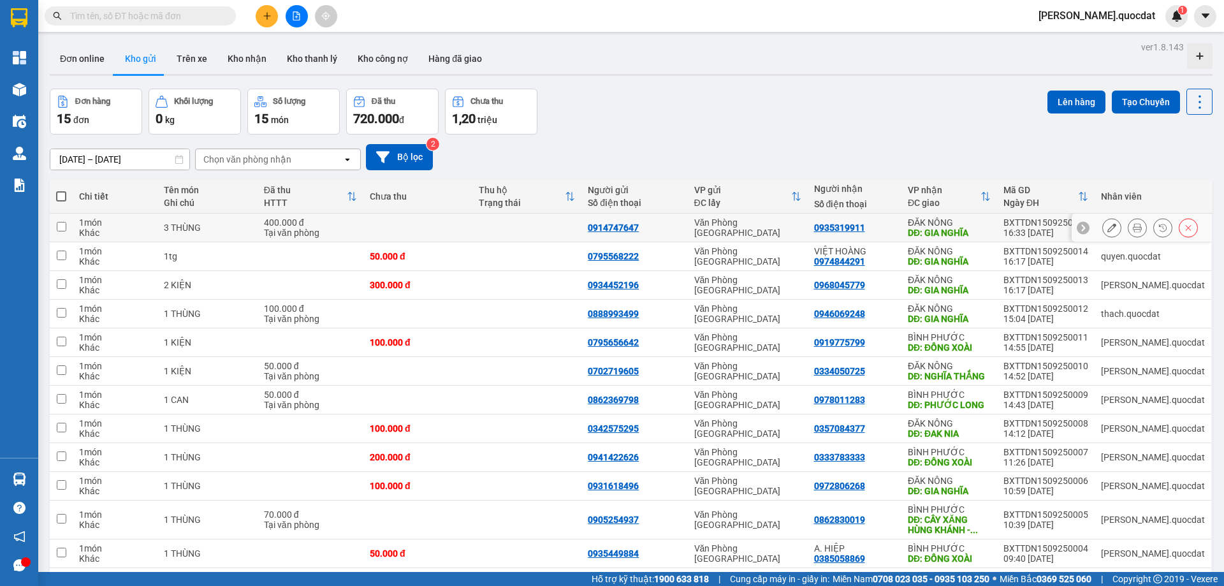
click at [1127, 232] on div at bounding box center [1136, 227] width 19 height 19
click at [1128, 232] on button at bounding box center [1137, 228] width 18 height 22
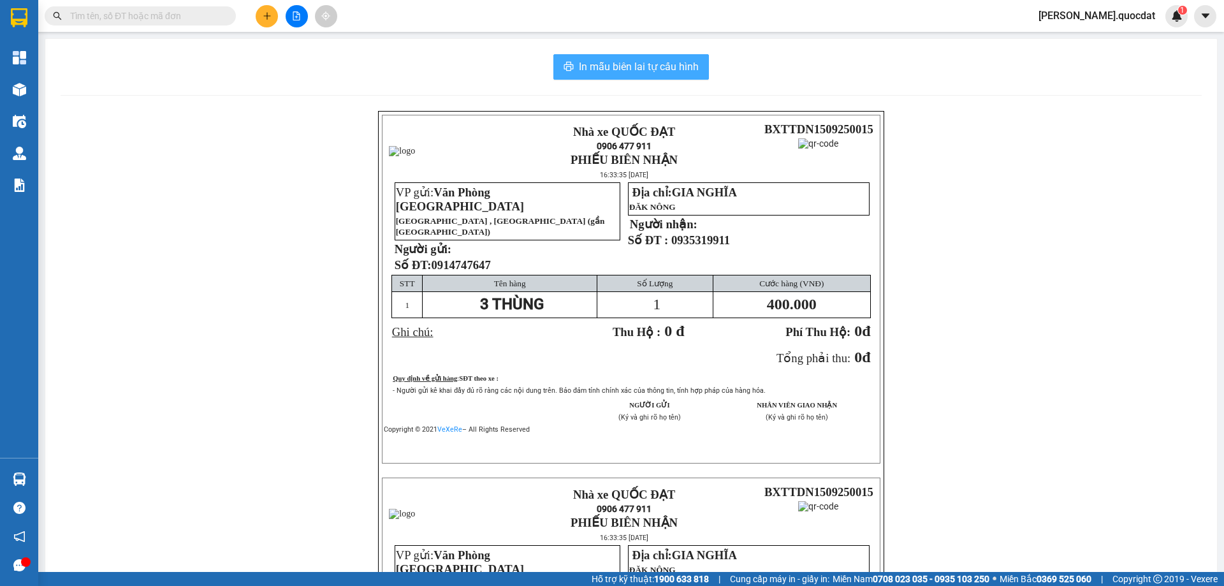
click at [667, 73] on span "In mẫu biên lai tự cấu hình" at bounding box center [639, 67] width 120 height 16
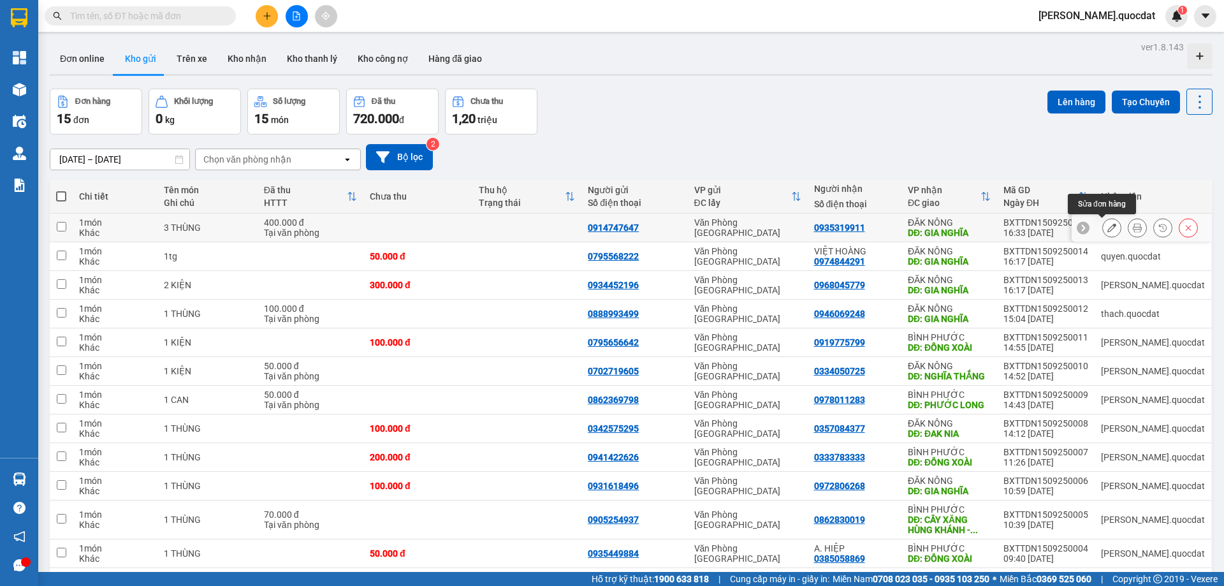
click at [1107, 230] on icon at bounding box center [1111, 227] width 9 height 9
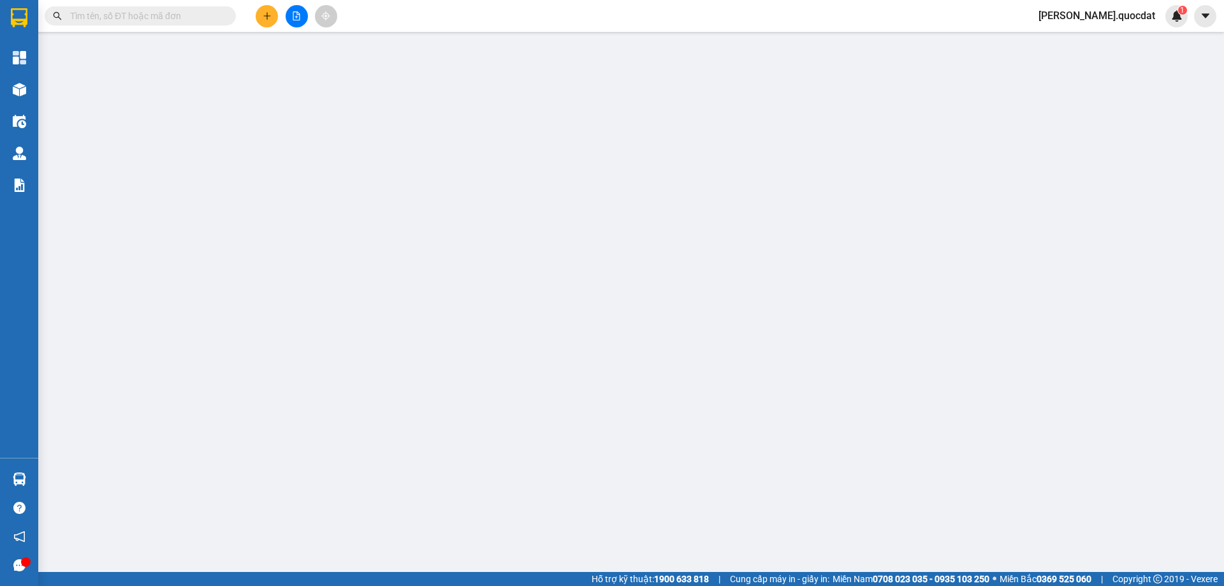
type input "0914747647"
type input "0935319911"
type input "GIA NGHĨA"
type input "400.000"
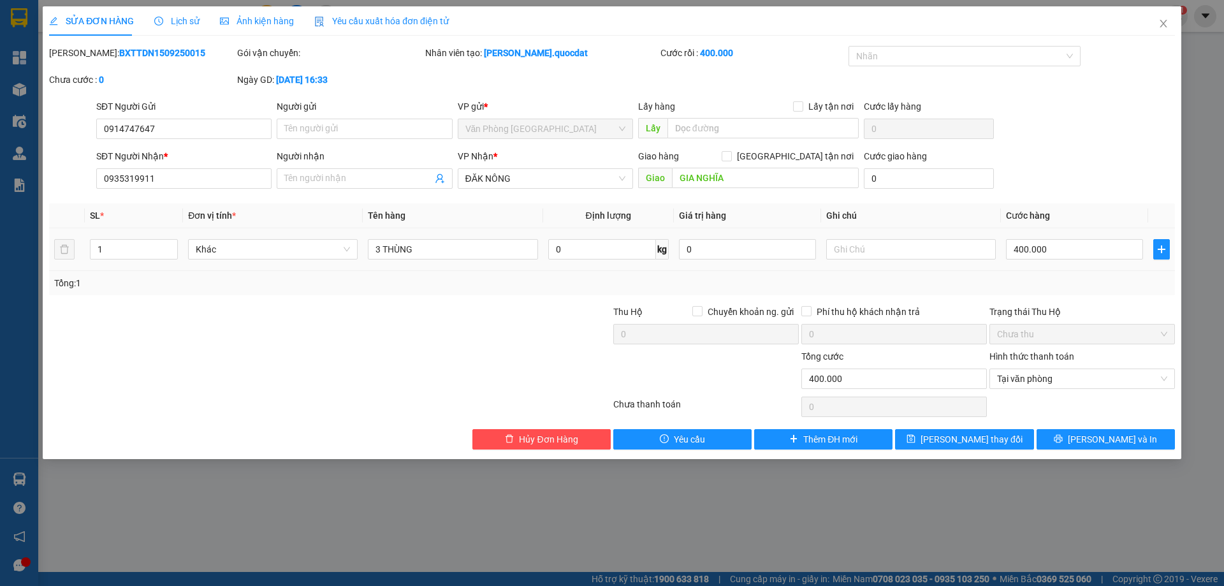
click at [865, 236] on td at bounding box center [911, 249] width 180 height 43
click at [857, 246] on input "text" at bounding box center [911, 249] width 170 height 20
type input "CK 16H34"
click at [915, 438] on icon "save" at bounding box center [911, 439] width 8 height 8
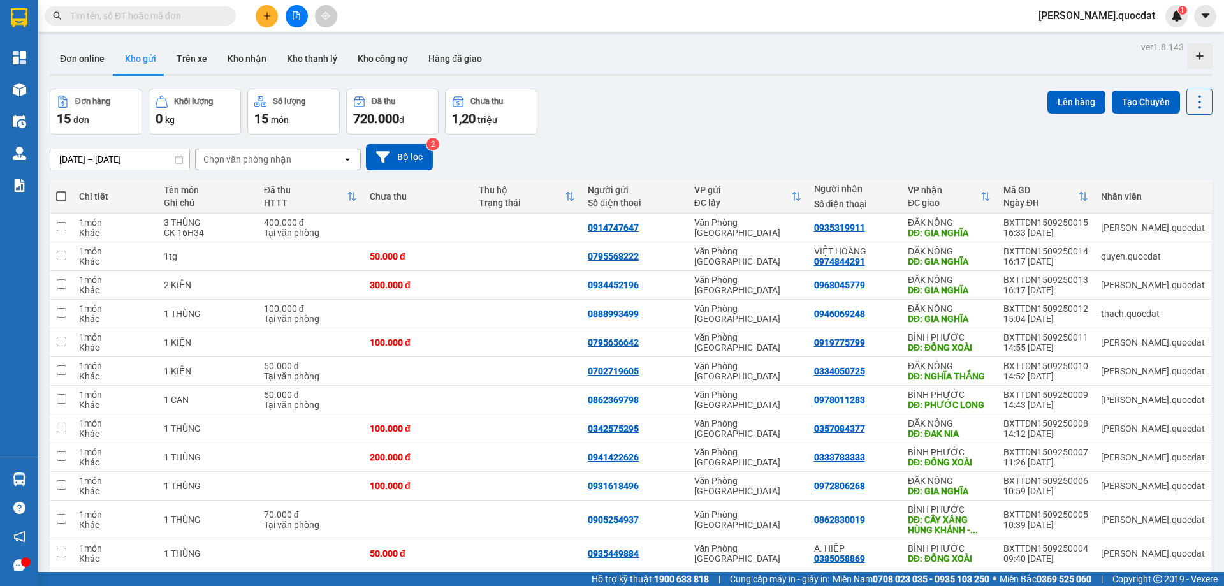
drag, startPoint x: 934, startPoint y: 376, endPoint x: 758, endPoint y: 120, distance: 311.1
click at [758, 120] on div "Đơn hàng 15 đơn Khối lượng 0 kg Số lượng 15 món Đã thu 720.000 đ Chưa thu 1,20 …" at bounding box center [631, 112] width 1162 height 46
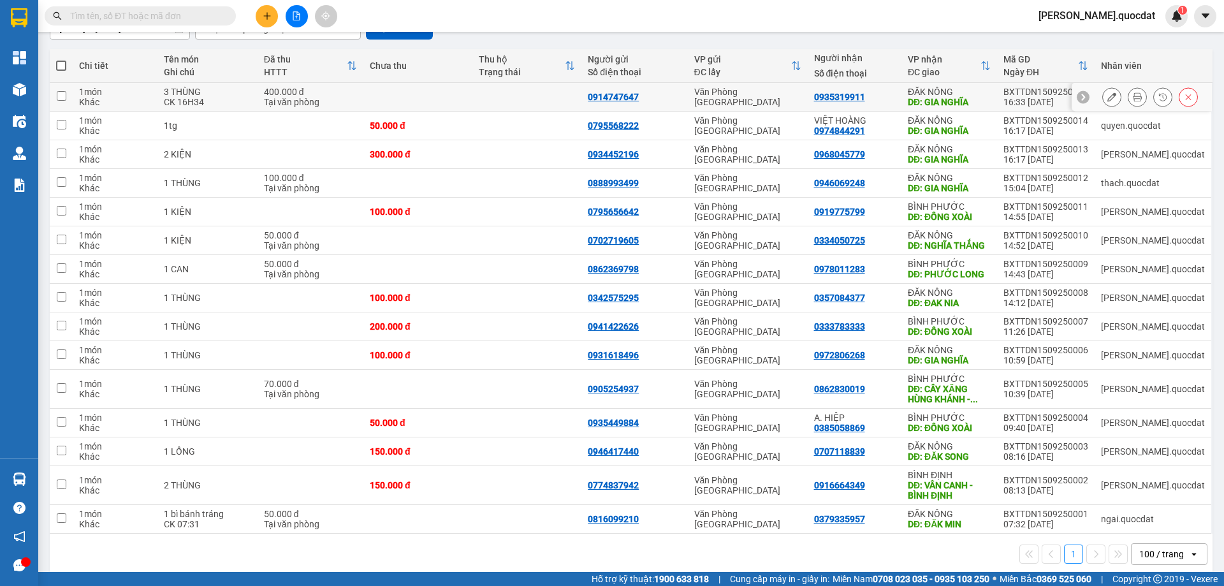
scroll to position [145, 0]
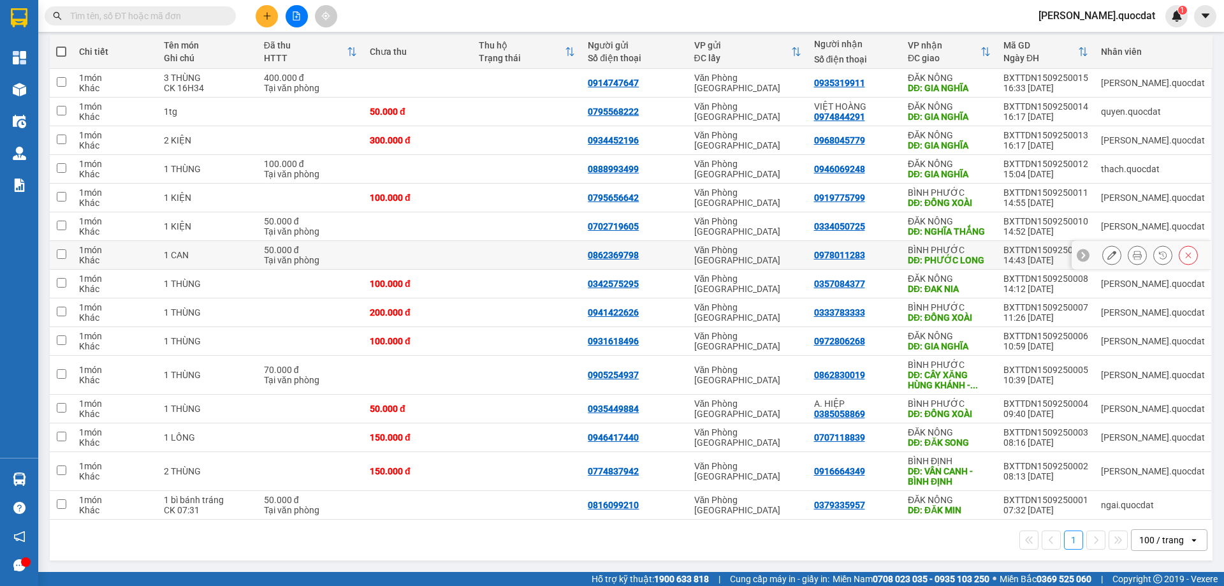
click at [397, 252] on td at bounding box center [417, 255] width 109 height 29
checkbox input "true"
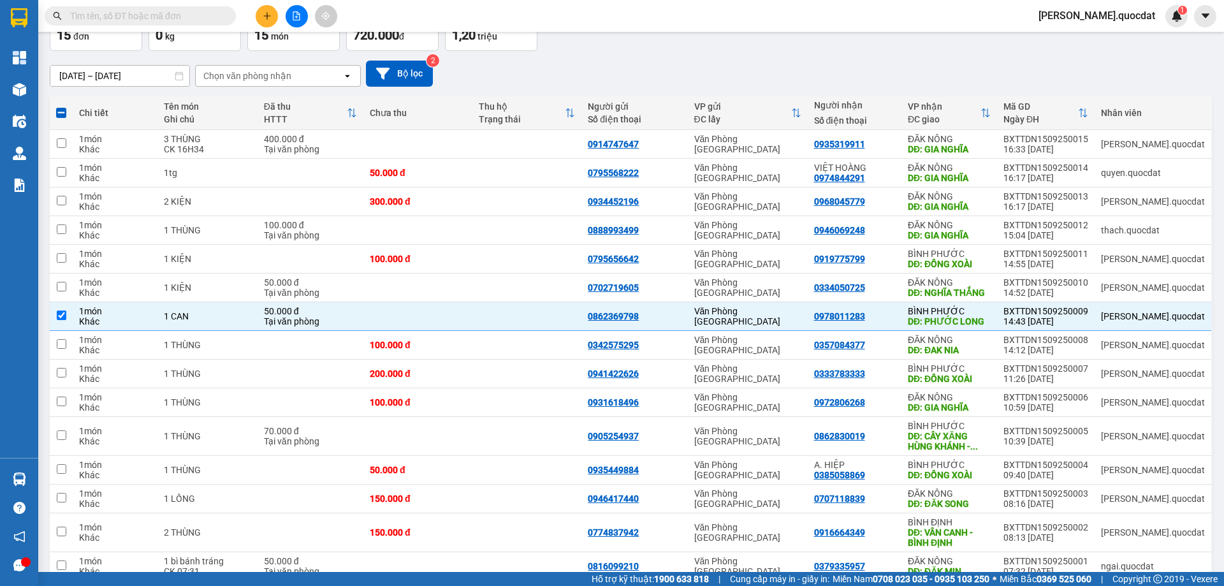
scroll to position [0, 0]
